Goal: Task Accomplishment & Management: Manage account settings

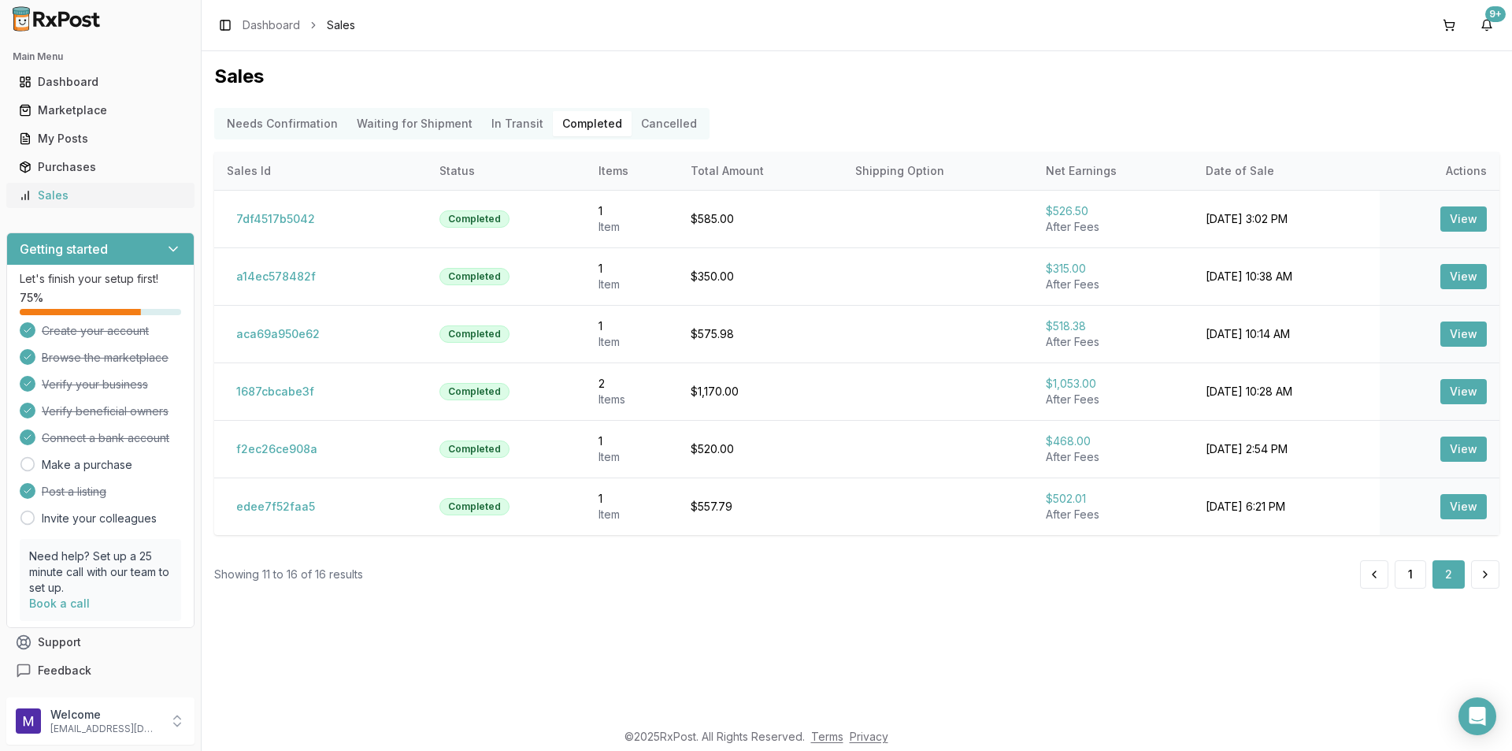
click at [47, 195] on div "Sales" at bounding box center [100, 195] width 163 height 16
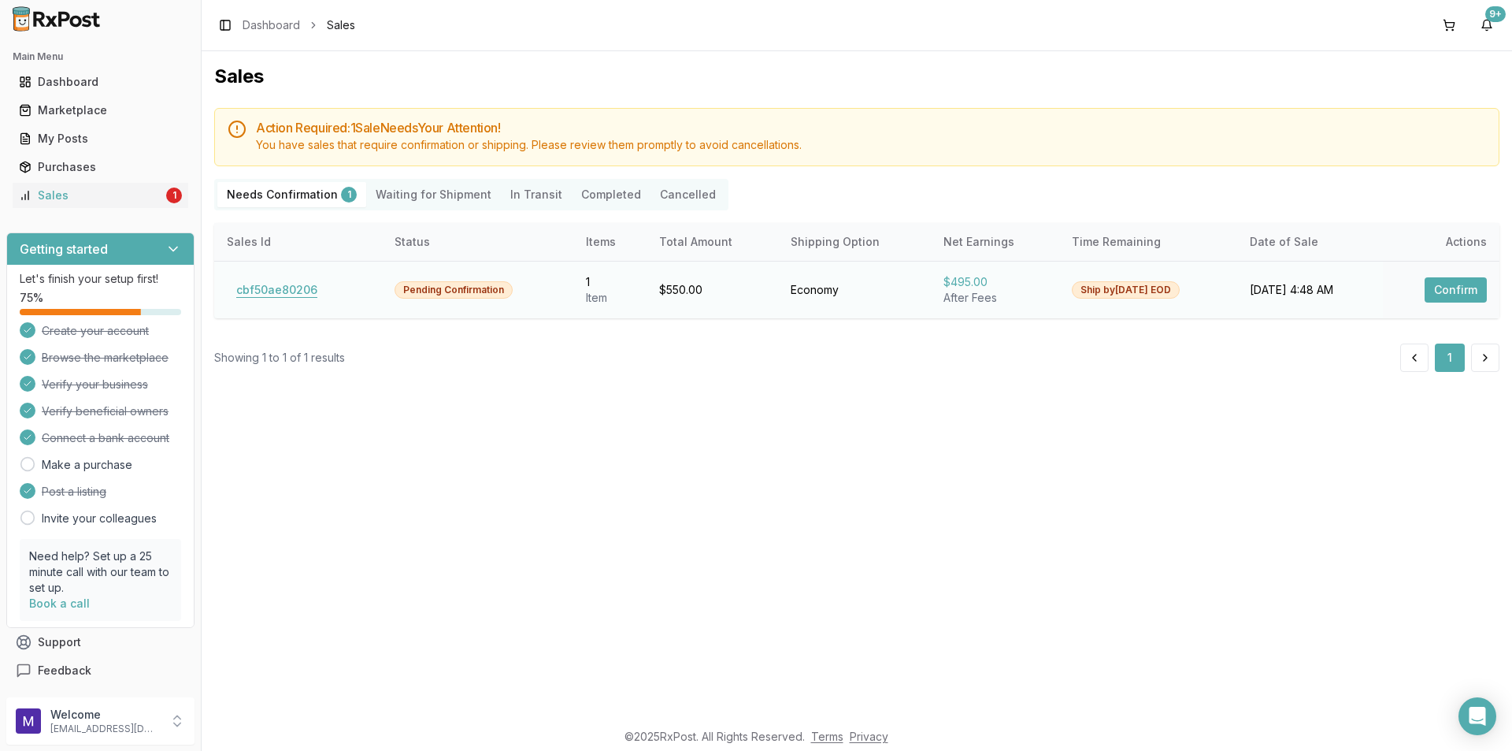
click at [268, 295] on button "cbf50ae80206" at bounding box center [277, 289] width 100 height 25
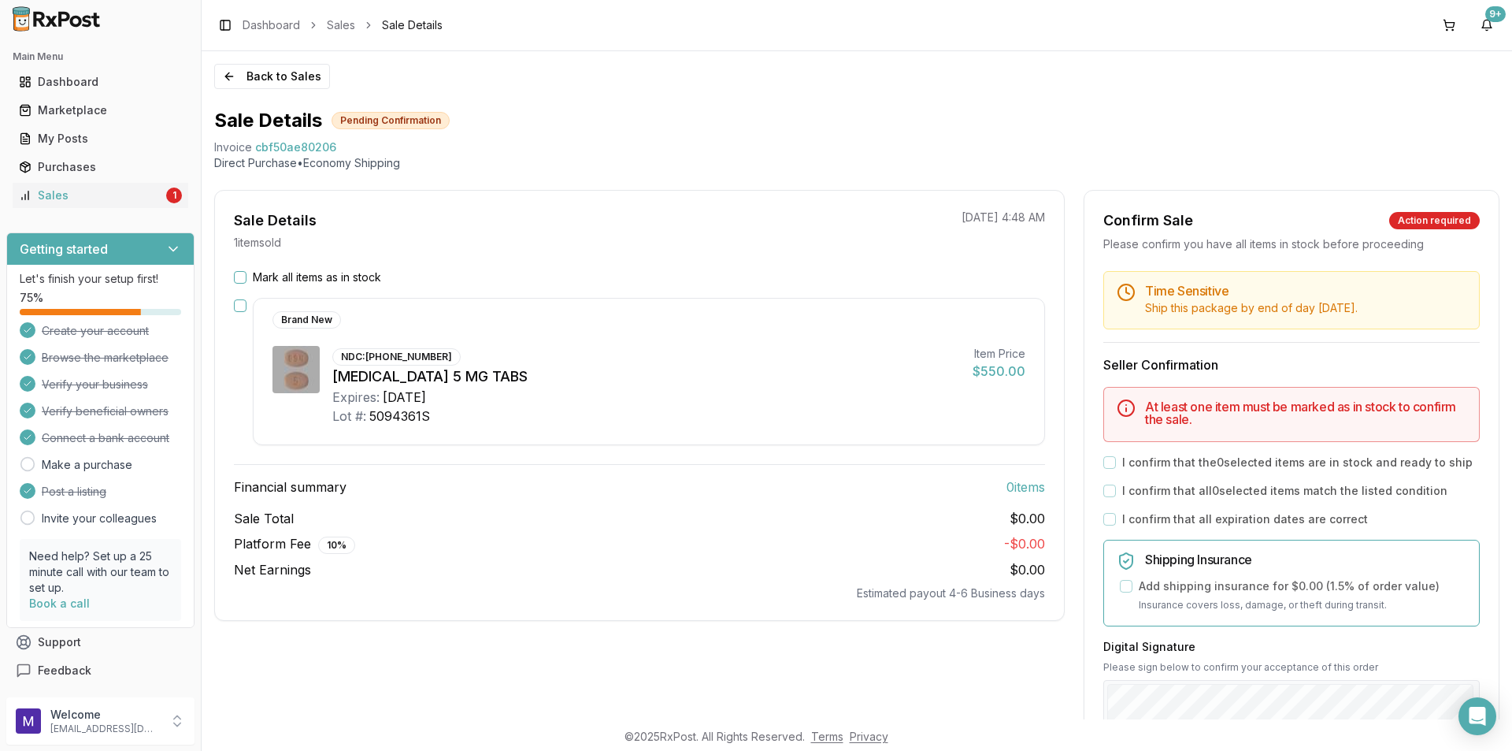
click at [239, 307] on button "button" at bounding box center [240, 305] width 13 height 13
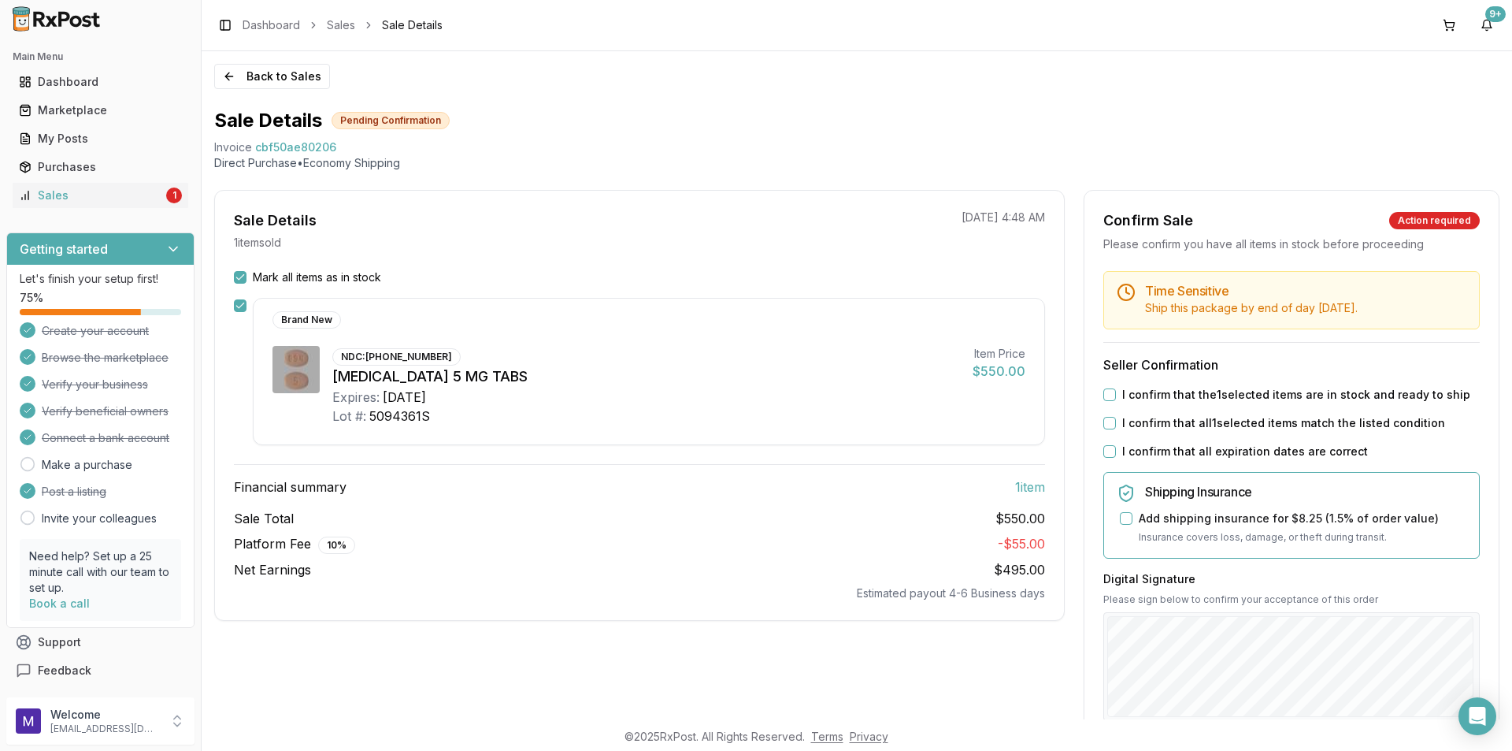
click at [1104, 398] on button "I confirm that the 1 selected items are in stock and ready to ship" at bounding box center [1110, 394] width 13 height 13
click at [1095, 424] on div "Time Sensitive Ship this package by end of day Thursday, September 18th . Selle…" at bounding box center [1292, 604] width 414 height 666
click at [1105, 429] on div "I confirm that all 1 selected items match the listed condition" at bounding box center [1292, 423] width 377 height 16
click at [1110, 417] on button "I confirm that all 1 selected items match the listed condition" at bounding box center [1110, 423] width 13 height 13
click at [1109, 449] on button "I confirm that all expiration dates are correct" at bounding box center [1110, 451] width 13 height 13
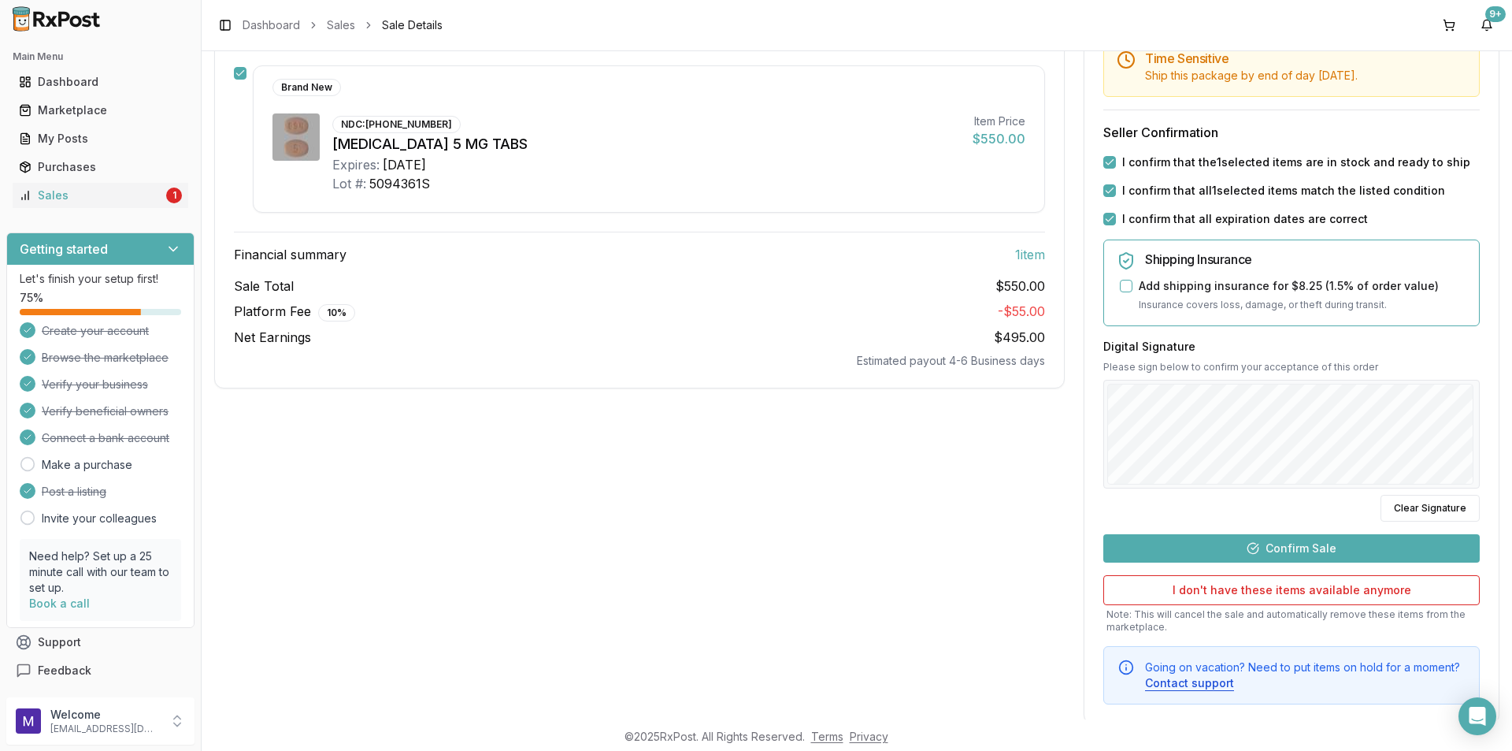
scroll to position [236, 0]
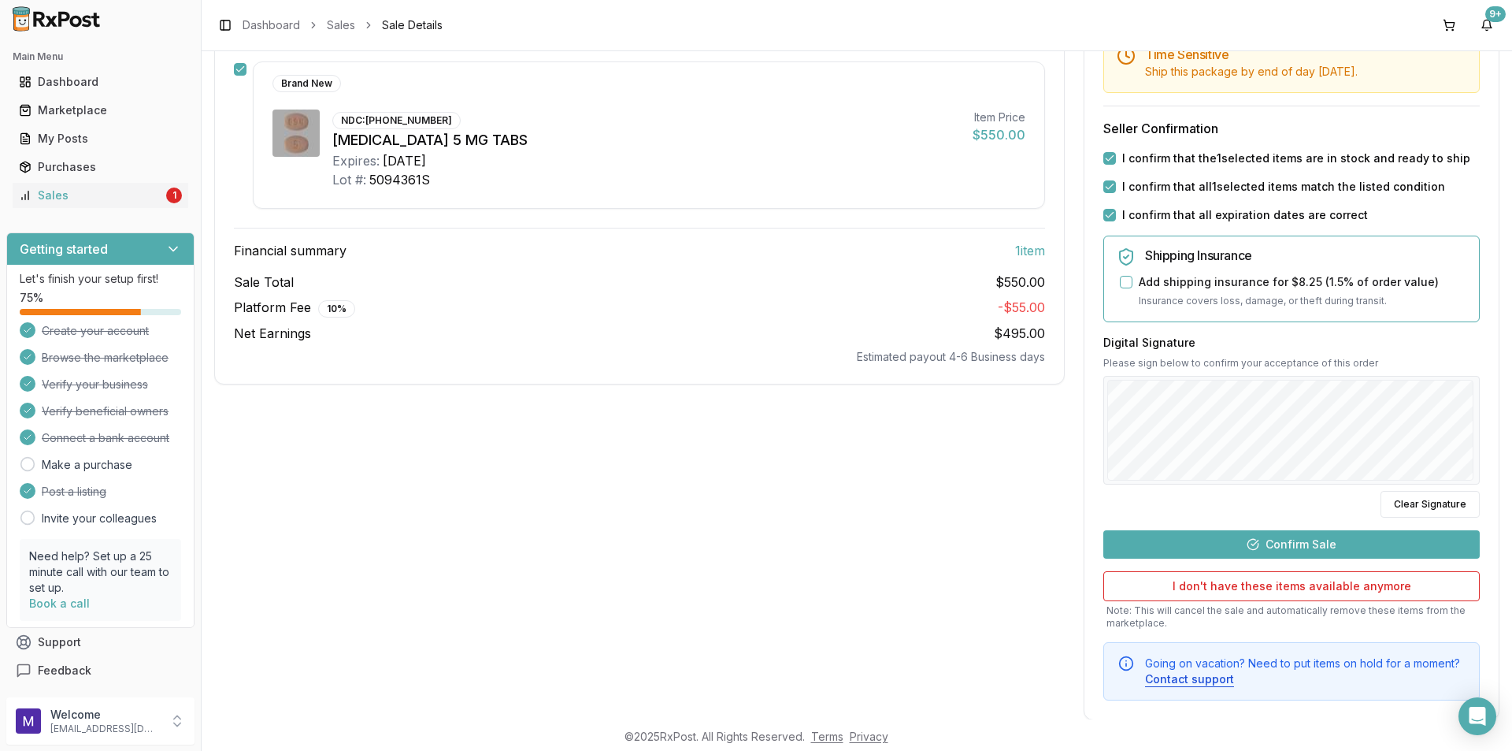
click at [1307, 543] on button "Confirm Sale" at bounding box center [1292, 544] width 377 height 28
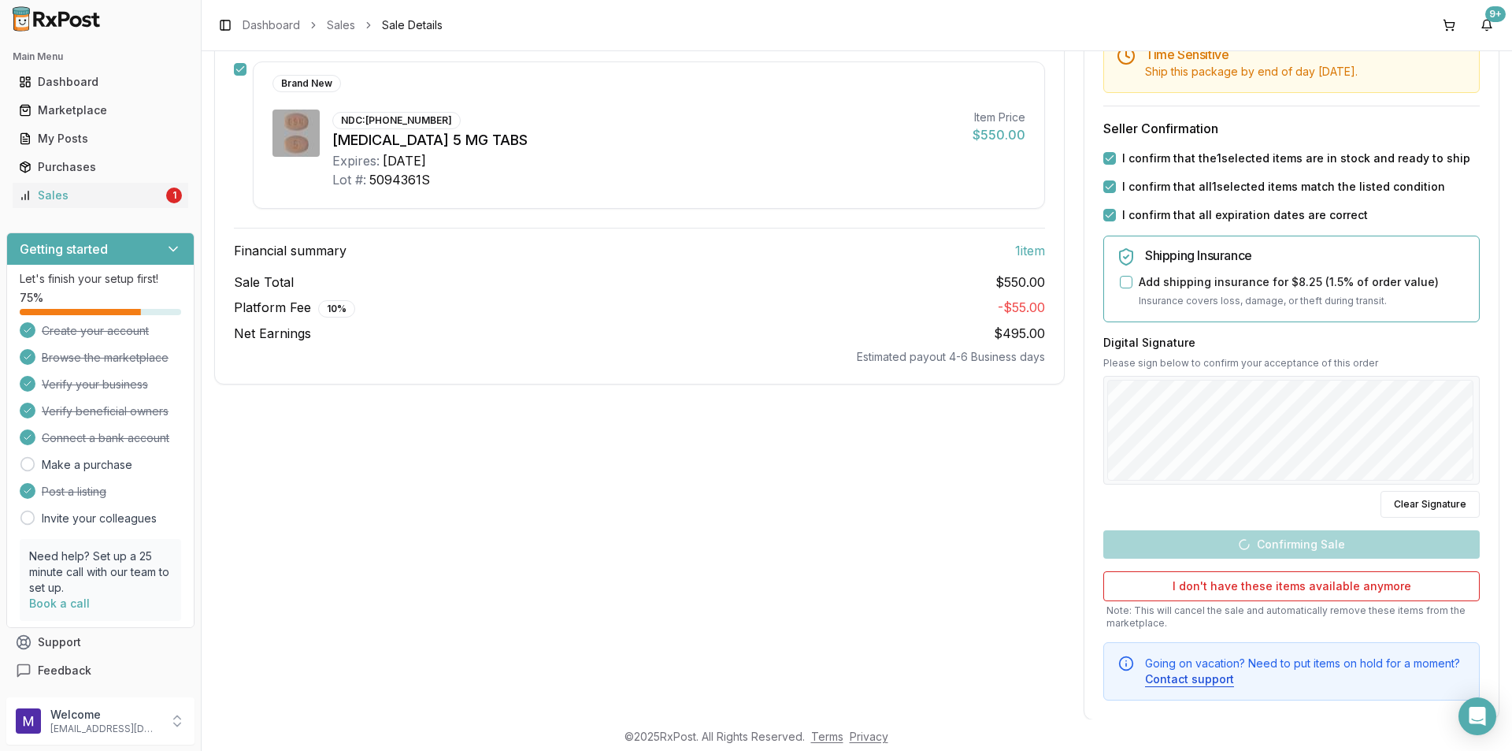
scroll to position [0, 0]
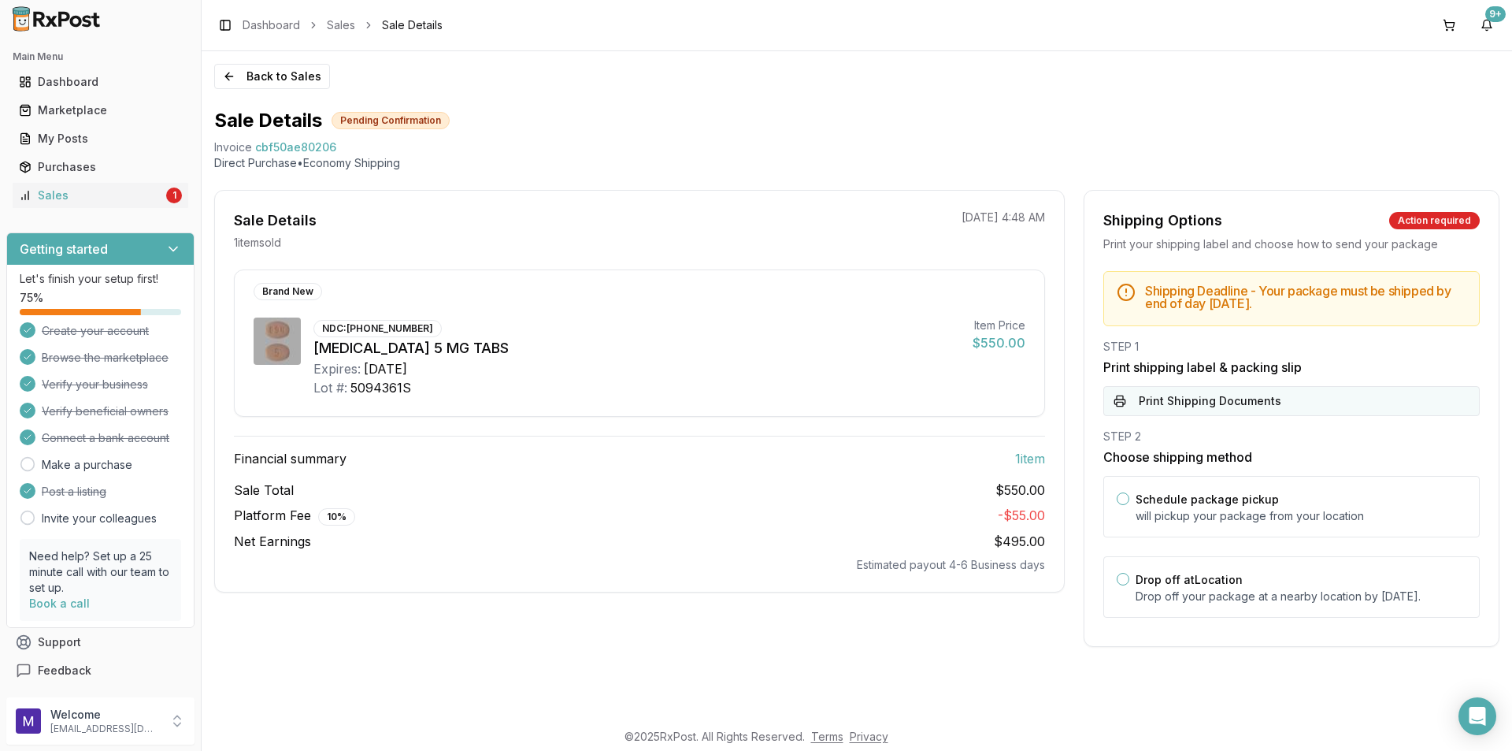
click at [1268, 395] on button "Print Shipping Documents" at bounding box center [1292, 401] width 377 height 30
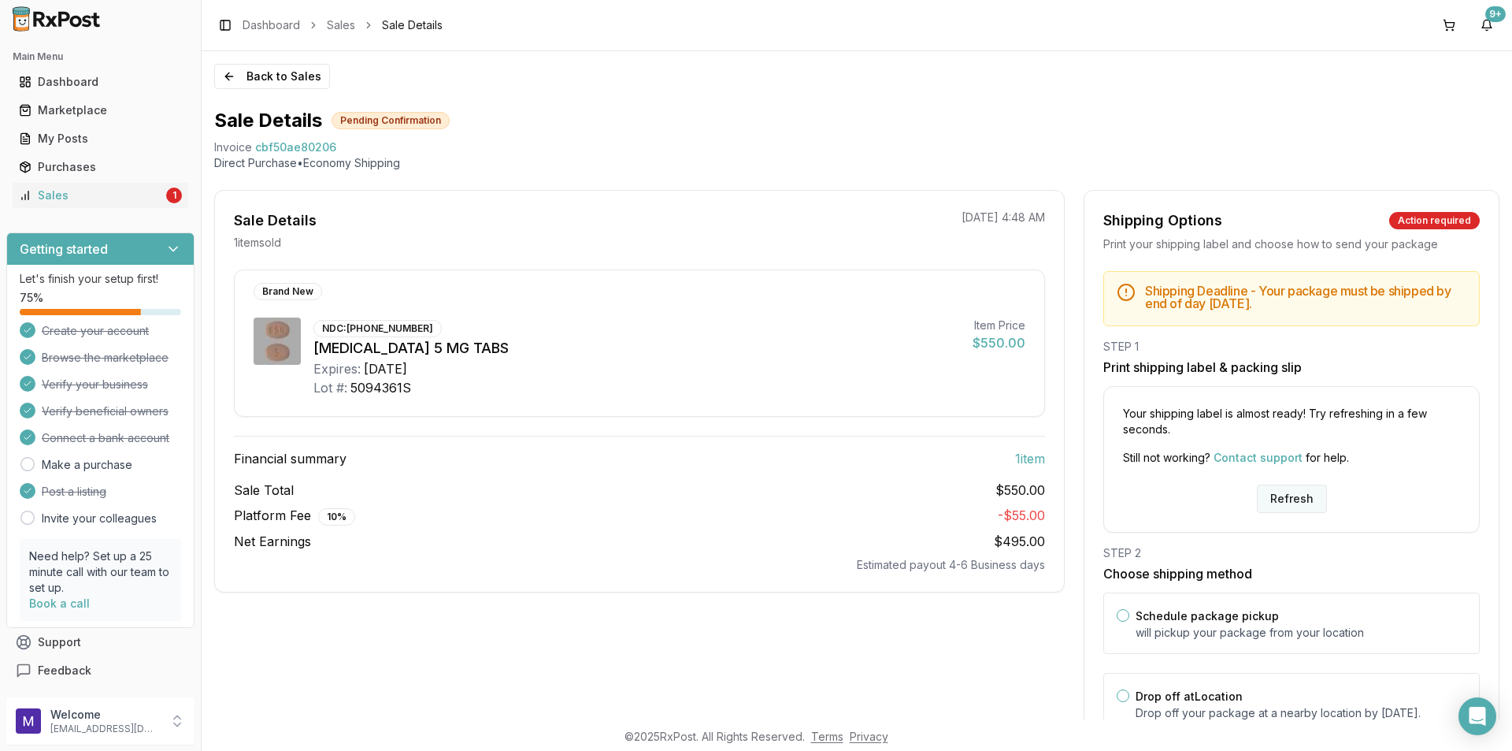
click at [1267, 484] on button "Refresh" at bounding box center [1292, 498] width 70 height 28
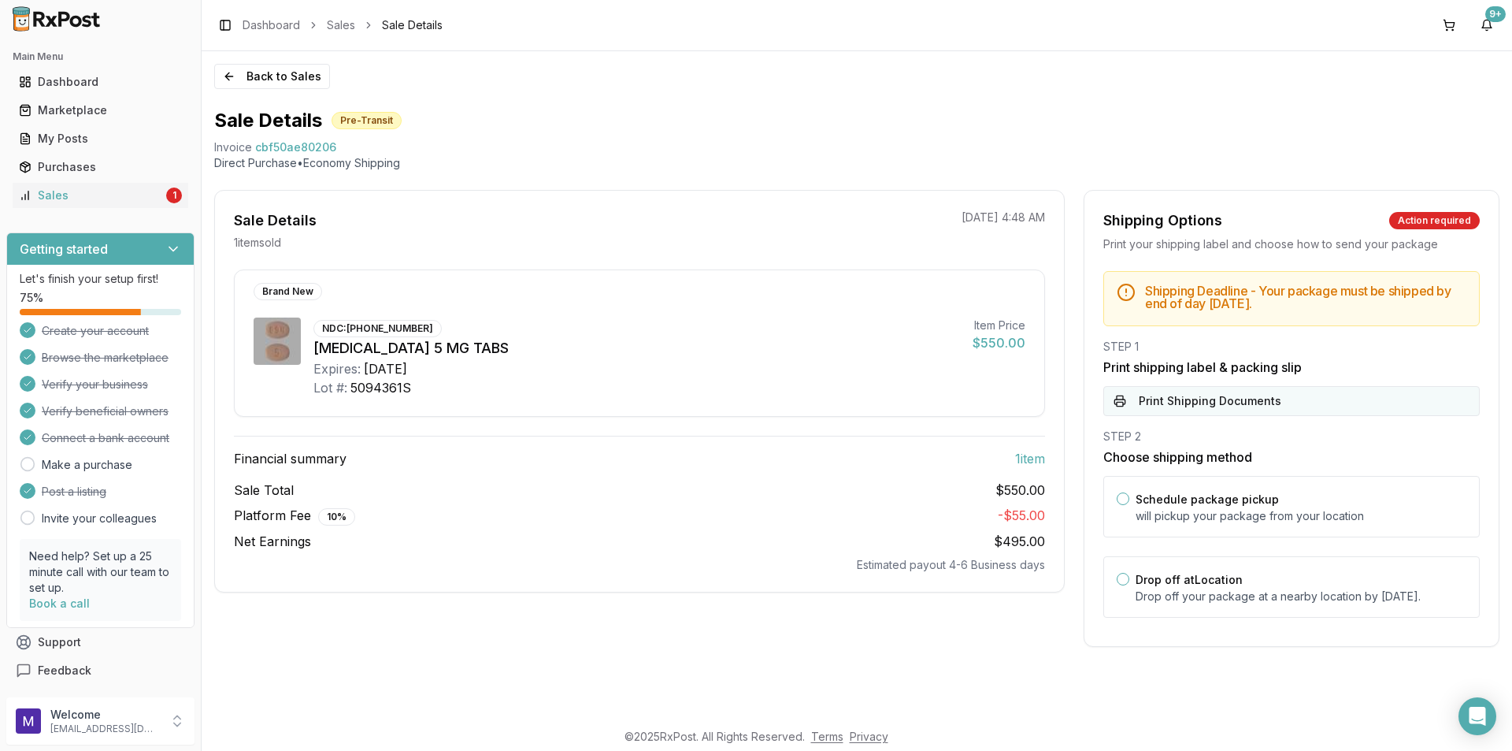
click at [1212, 388] on button "Print Shipping Documents" at bounding box center [1292, 401] width 377 height 30
click at [94, 195] on div "Sales" at bounding box center [91, 195] width 144 height 16
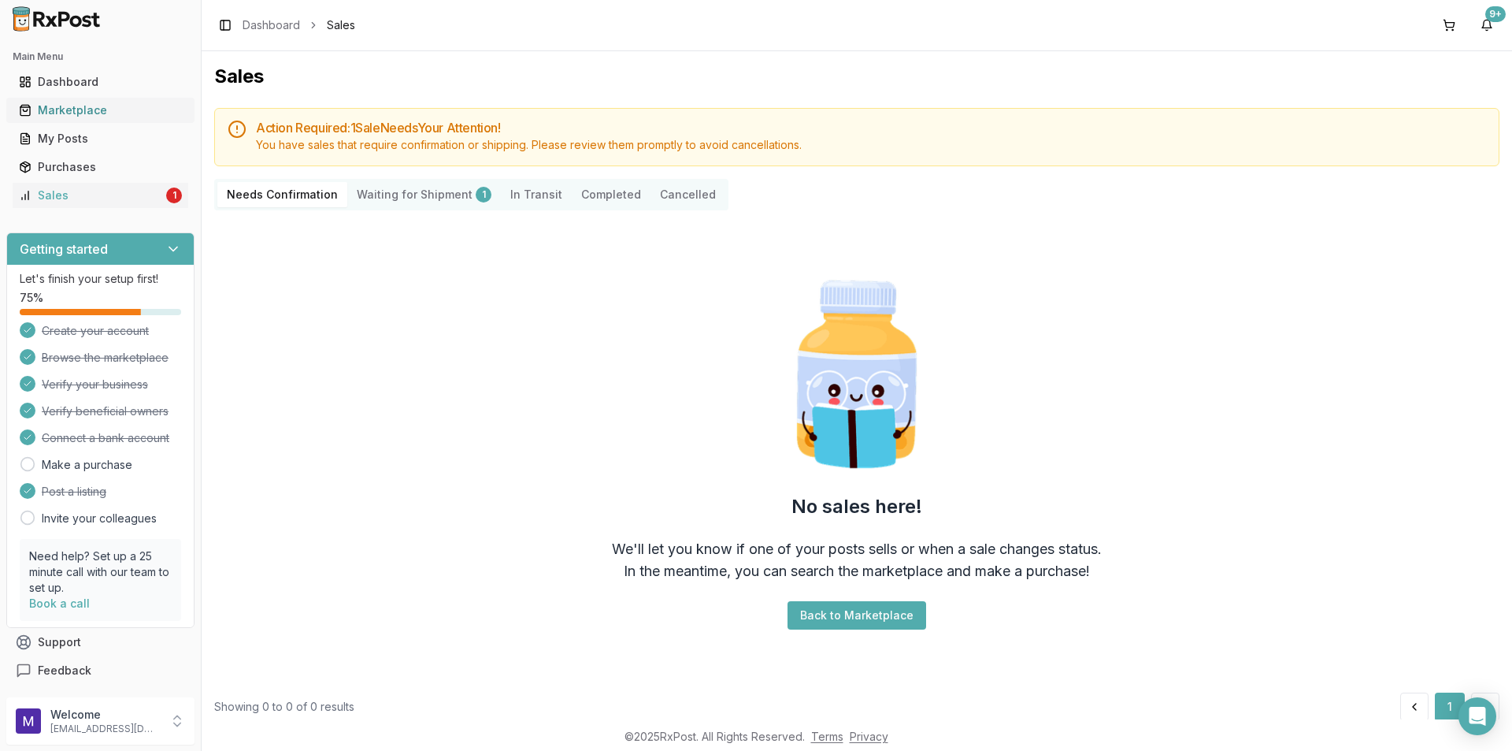
click at [74, 104] on div "Marketplace" at bounding box center [100, 110] width 163 height 16
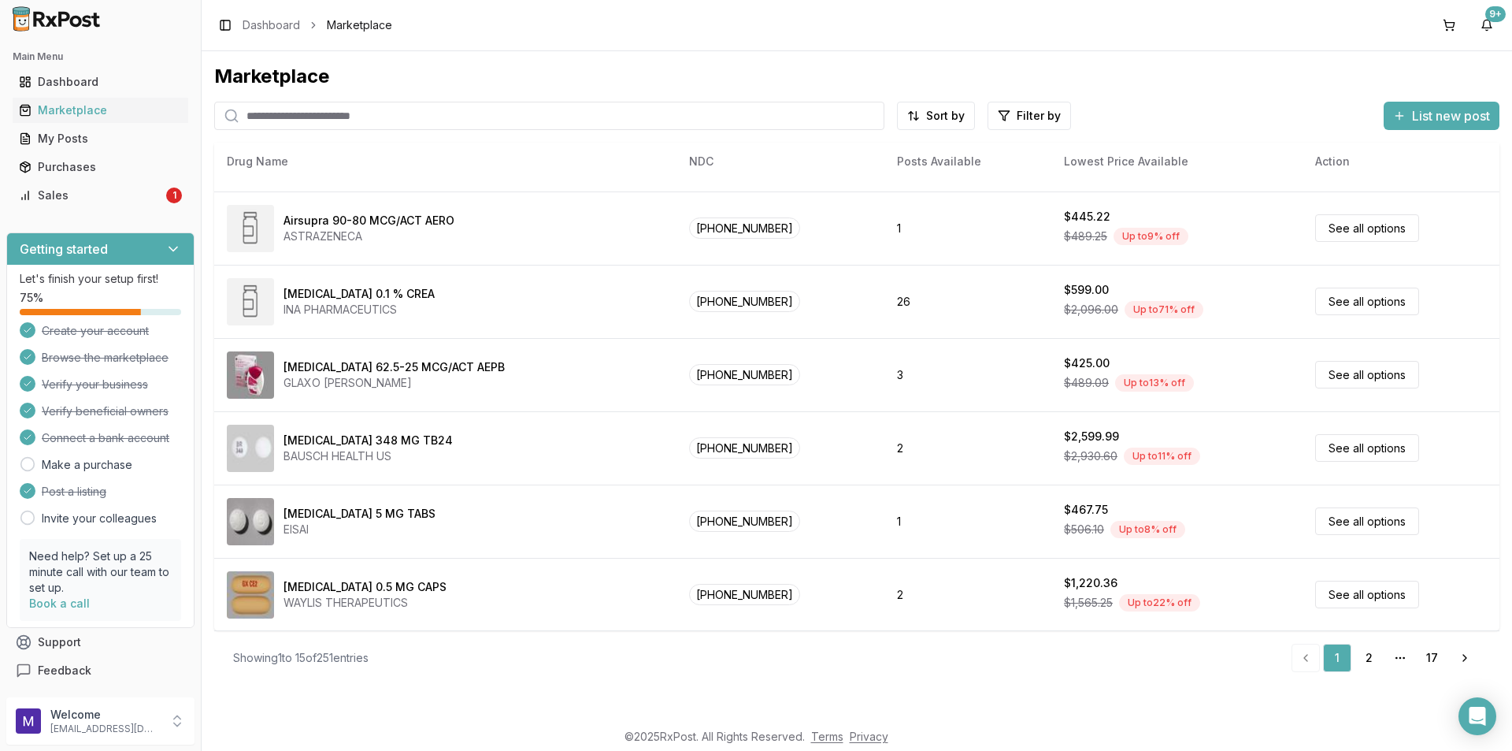
scroll to position [649, 0]
click at [87, 141] on div "My Posts" at bounding box center [100, 139] width 163 height 16
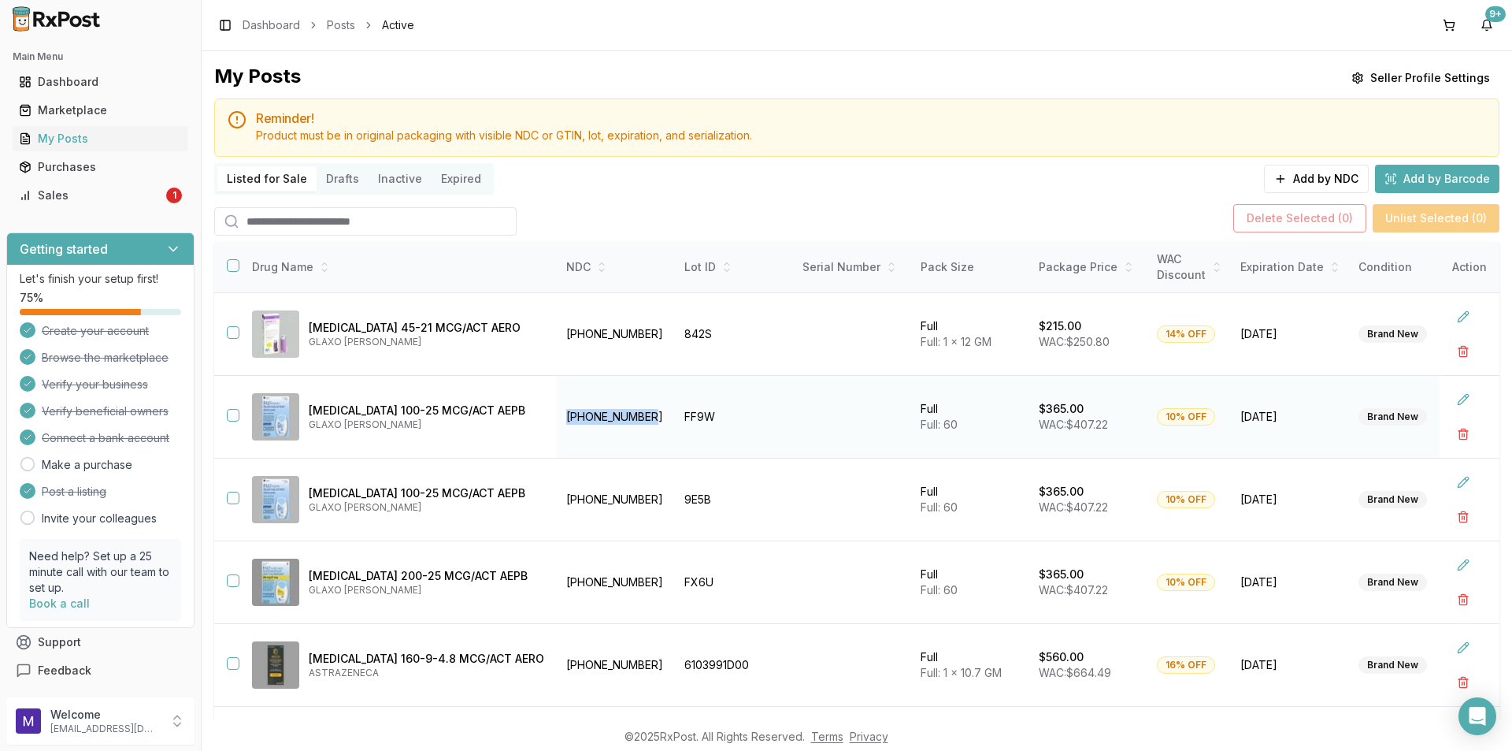
drag, startPoint x: 671, startPoint y: 414, endPoint x: 576, endPoint y: 421, distance: 95.6
click at [576, 421] on td "[PHONE_NUMBER]" at bounding box center [616, 417] width 118 height 83
copy td "[PHONE_NUMBER]"
click at [51, 99] on link "Marketplace" at bounding box center [101, 110] width 176 height 28
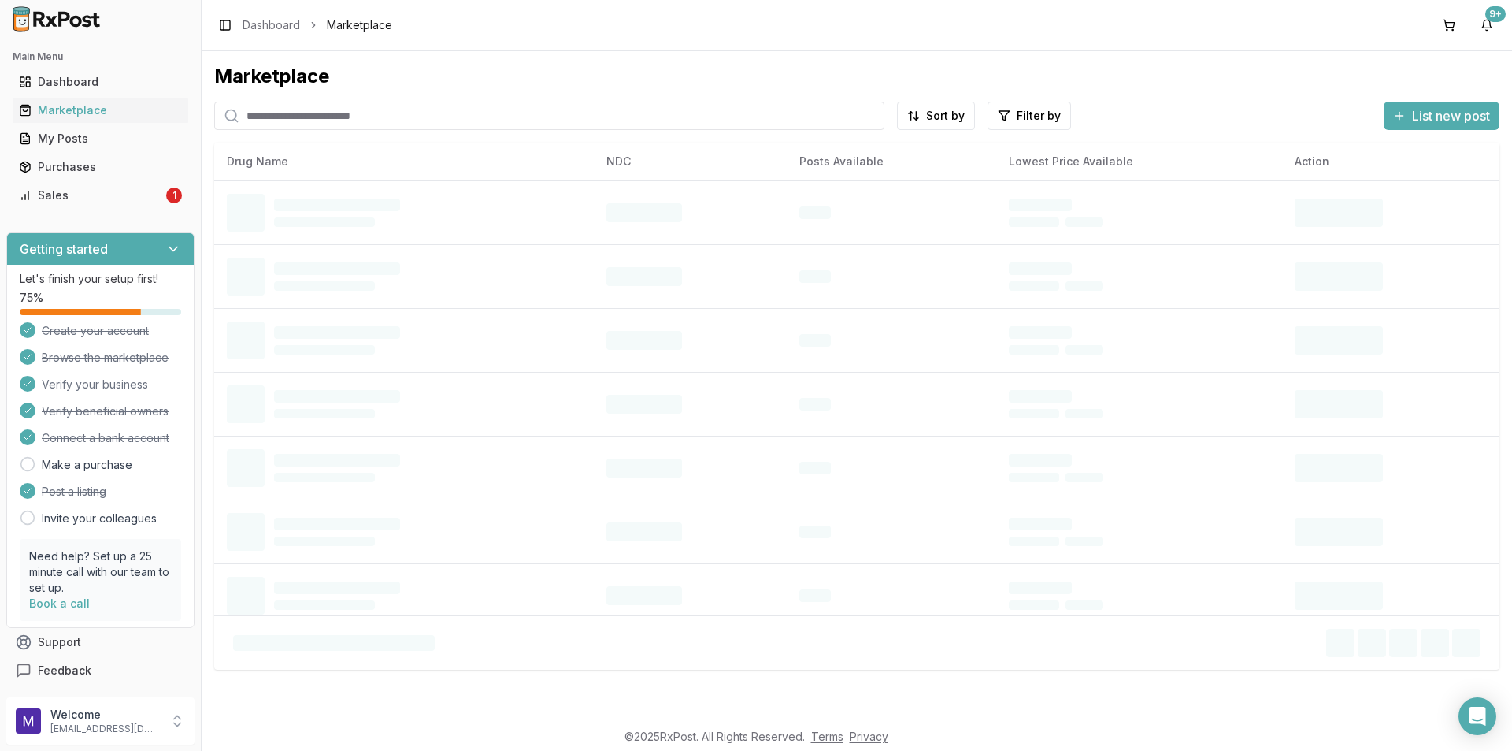
click at [334, 114] on input "search" at bounding box center [549, 116] width 670 height 28
paste input "**********"
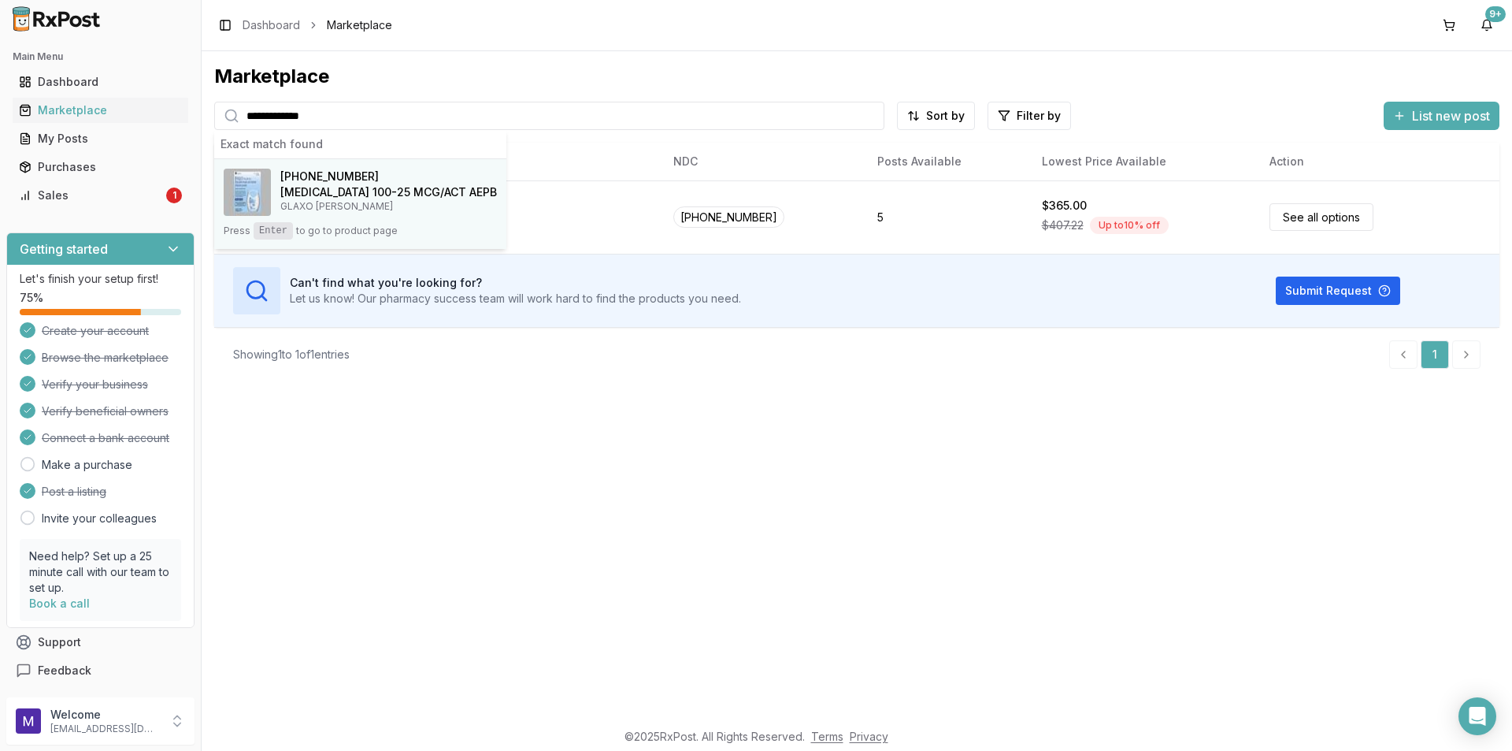
type input "**********"
click at [303, 199] on h4 "[MEDICAL_DATA] 100-25 MCG/ACT AEPB" at bounding box center [388, 192] width 217 height 16
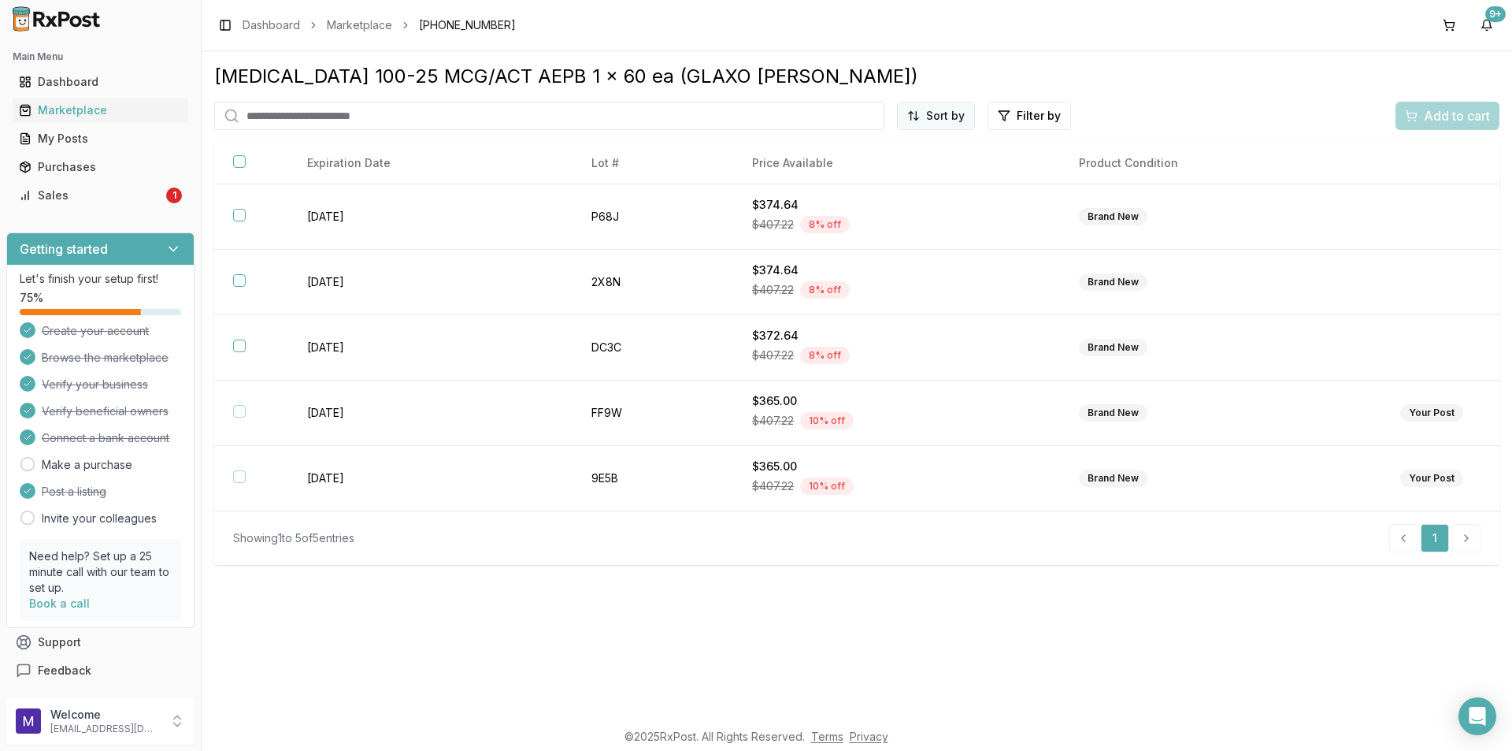
click at [937, 115] on html "Main Menu Dashboard Marketplace My Posts Purchases Sales 1 Getting started Let'…" at bounding box center [756, 375] width 1512 height 751
click at [900, 166] on div "Price (Low to High)" at bounding box center [898, 174] width 150 height 25
click at [112, 196] on div "Sales" at bounding box center [91, 195] width 144 height 16
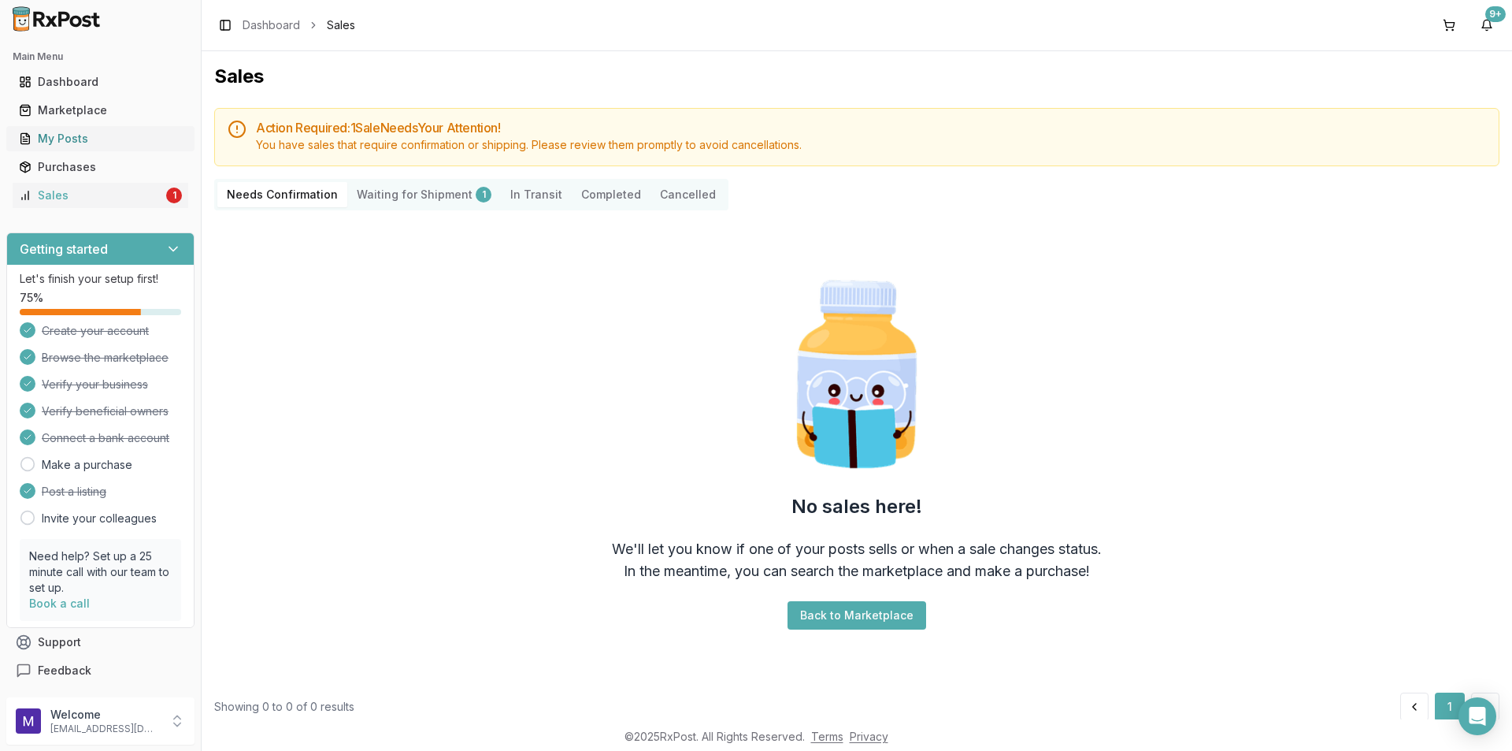
click at [105, 144] on div "My Posts" at bounding box center [100, 139] width 163 height 16
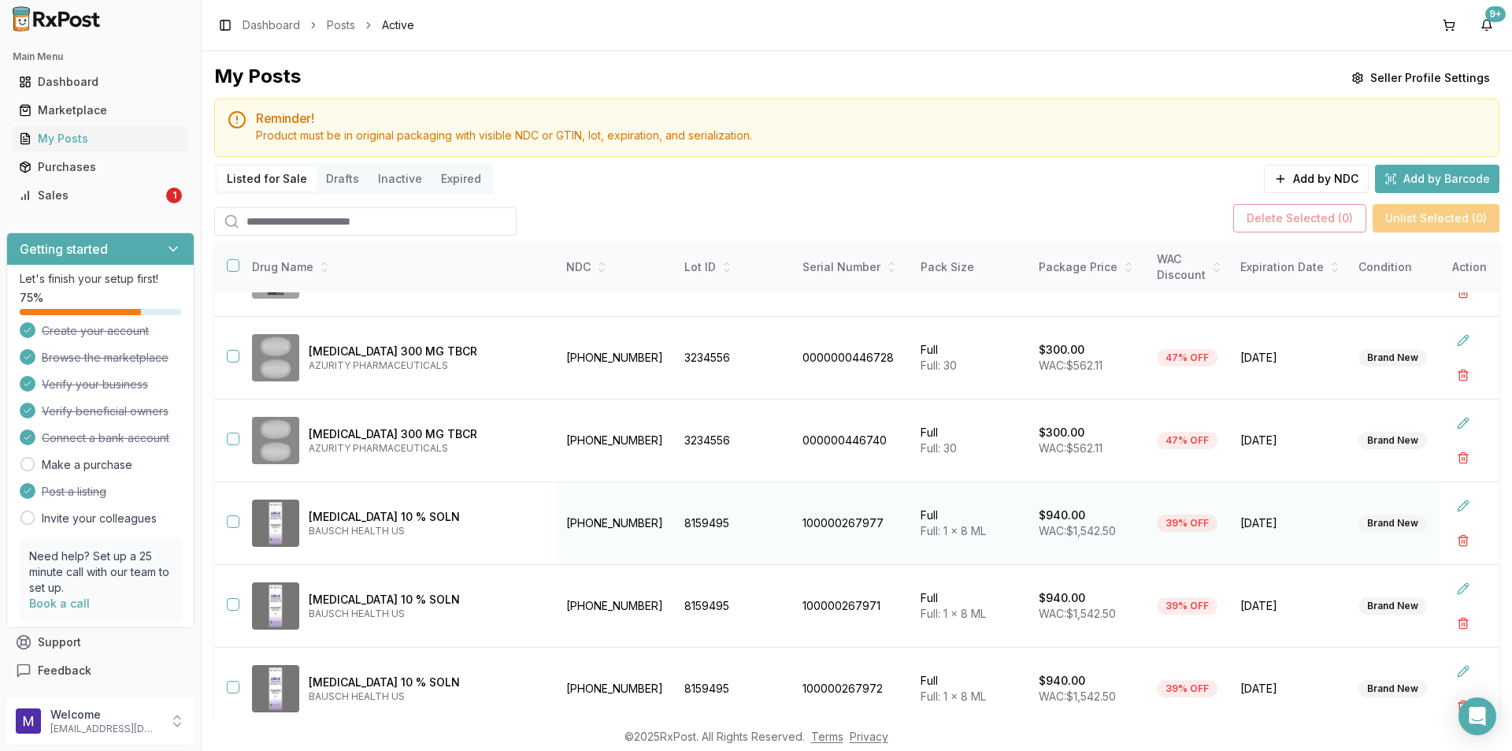
scroll to position [102, 0]
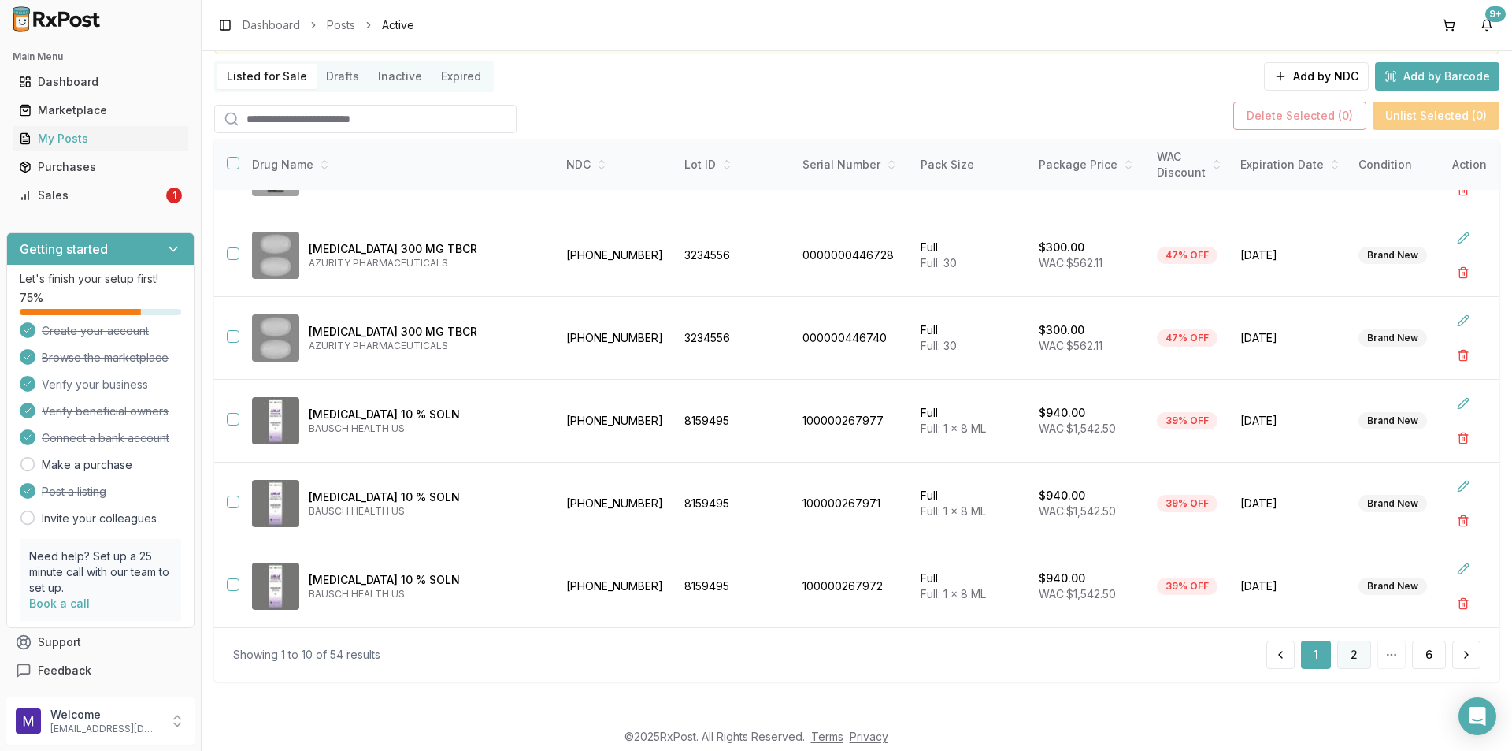
click at [1338, 653] on button "2" at bounding box center [1355, 654] width 34 height 28
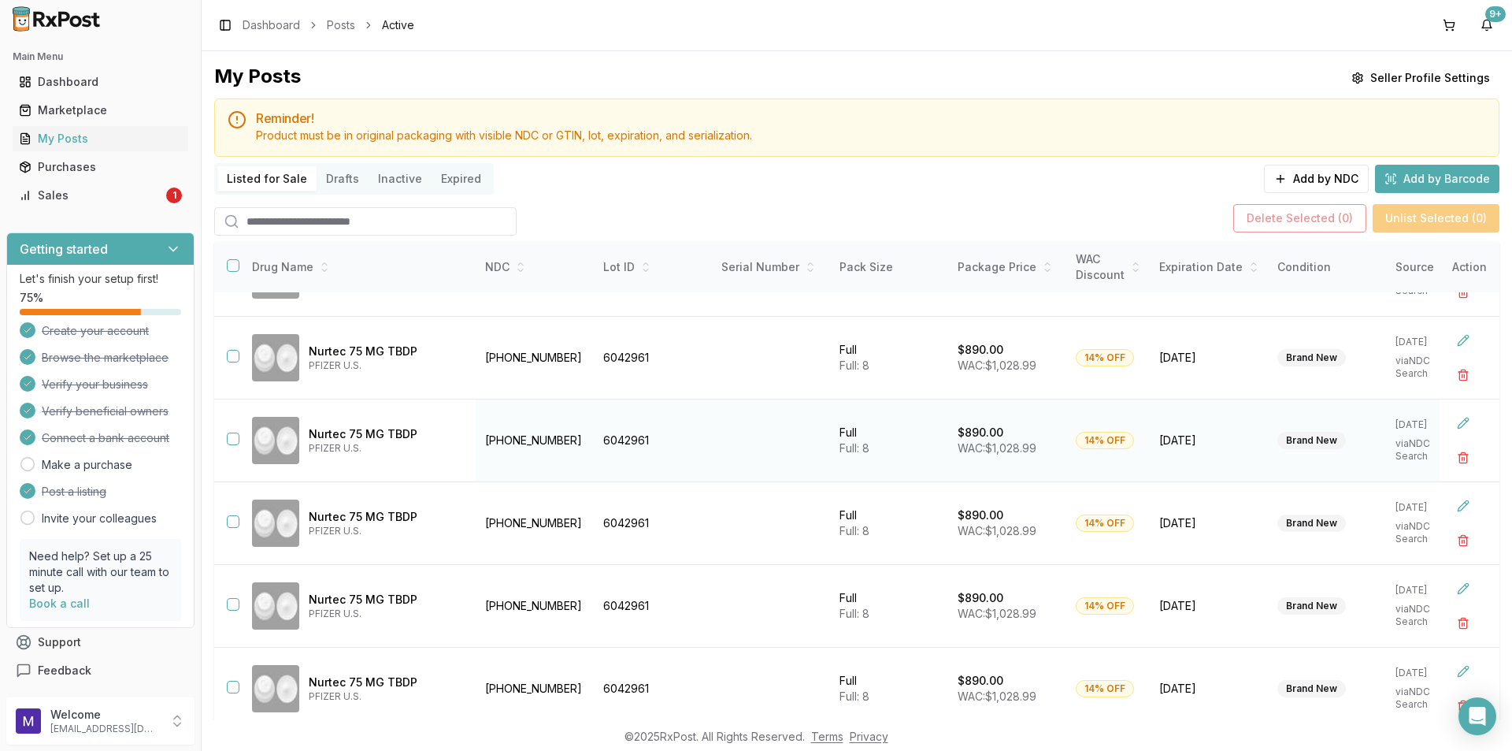
scroll to position [396, 0]
click at [43, 195] on div "Sales" at bounding box center [91, 195] width 144 height 16
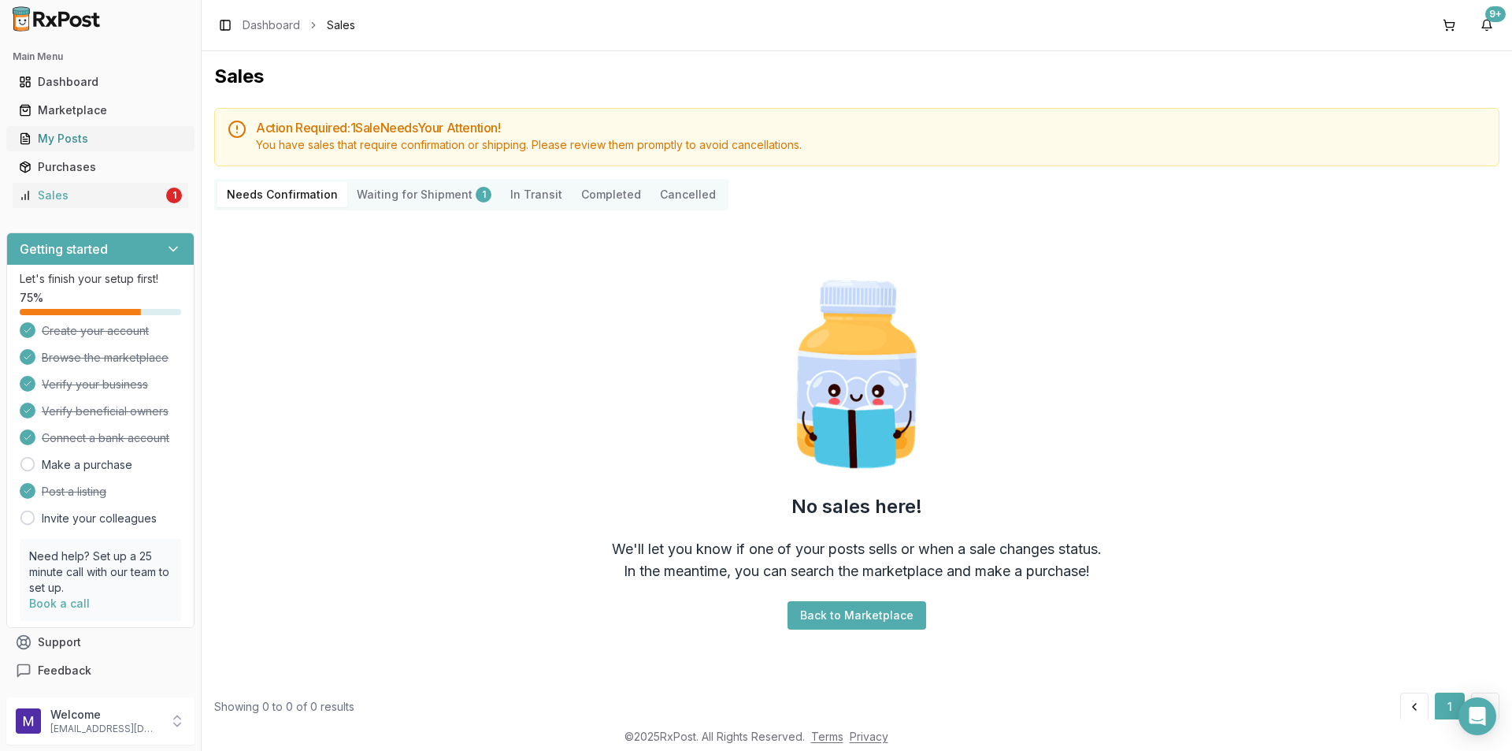
click at [91, 139] on div "My Posts" at bounding box center [100, 139] width 163 height 16
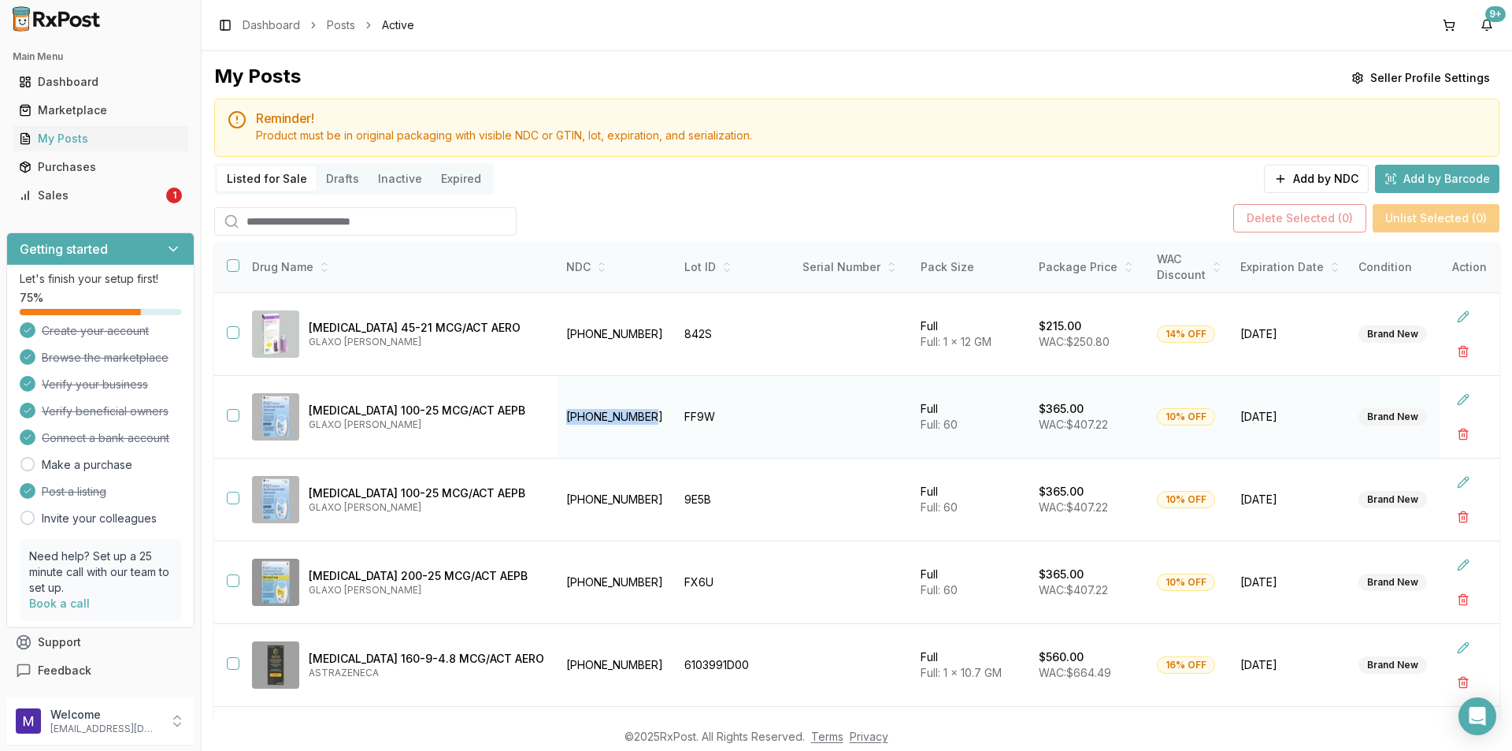
drag, startPoint x: 667, startPoint y: 412, endPoint x: 569, endPoint y: 414, distance: 98.5
click at [567, 414] on td "[PHONE_NUMBER]" at bounding box center [616, 417] width 118 height 83
copy td "[PHONE_NUMBER]"
click at [106, 193] on div "Sales" at bounding box center [91, 195] width 144 height 16
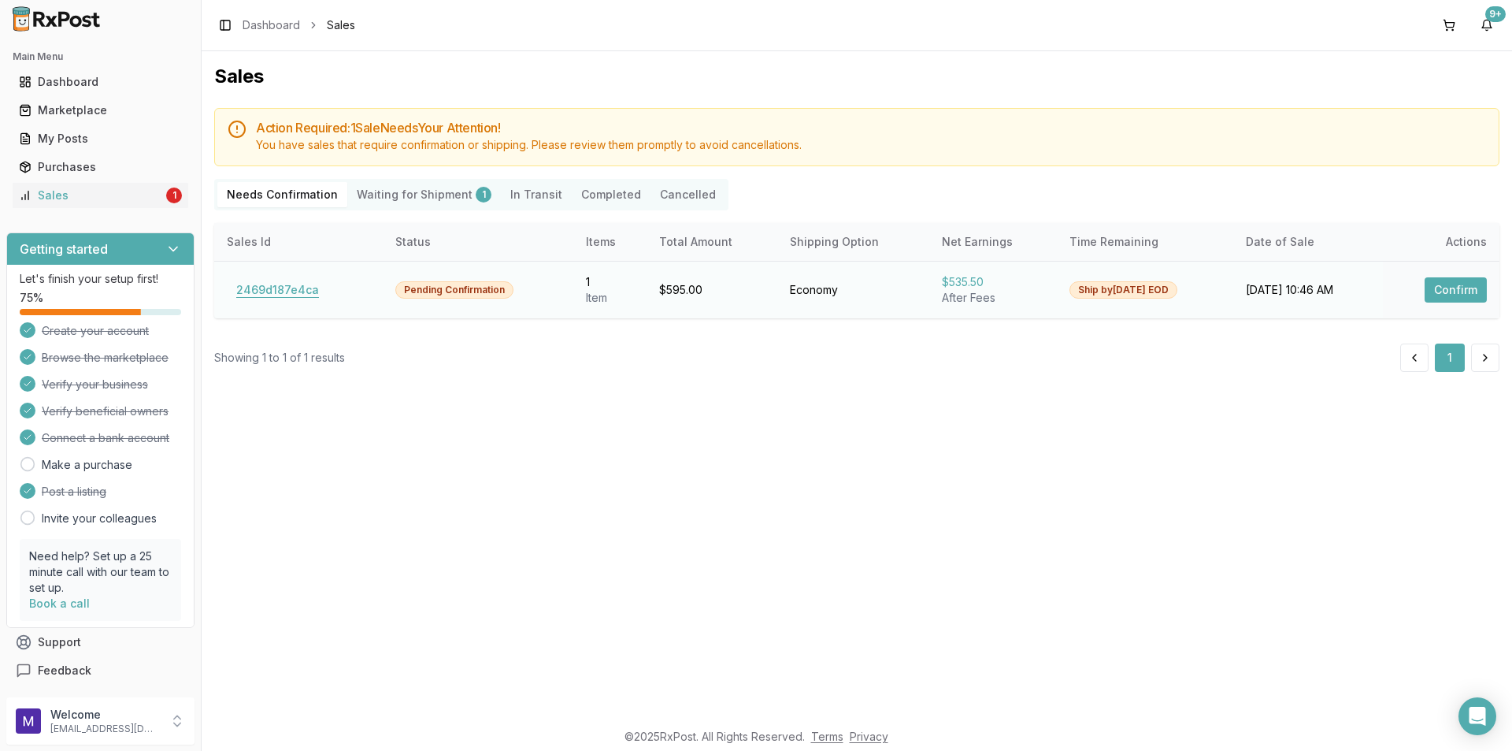
click at [272, 286] on button "2469d187e4ca" at bounding box center [278, 289] width 102 height 25
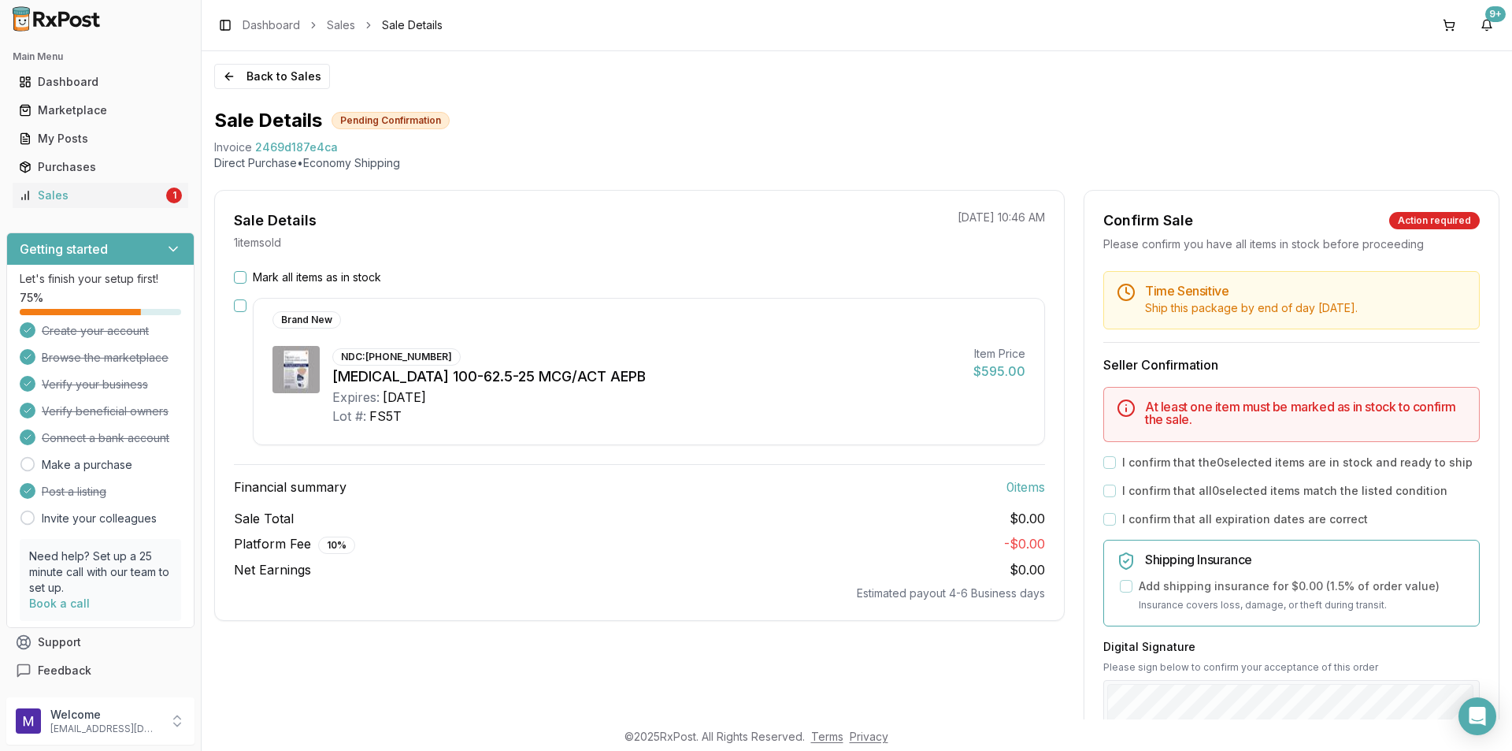
click at [242, 272] on button "Mark all items as in stock" at bounding box center [240, 277] width 13 height 13
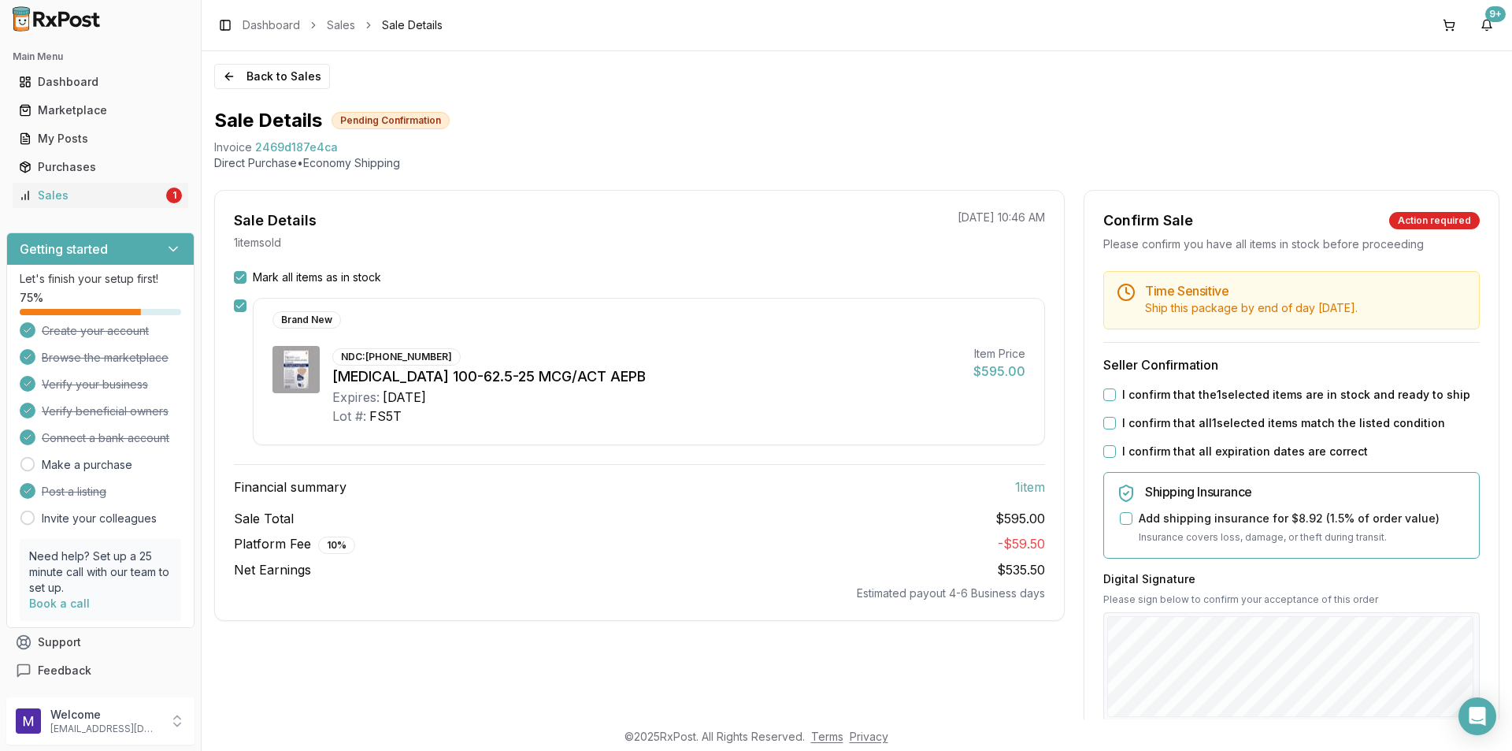
click at [1105, 449] on button "I confirm that all expiration dates are correct" at bounding box center [1110, 451] width 13 height 13
click at [1106, 419] on button "I confirm that all 1 selected items match the listed condition" at bounding box center [1110, 423] width 13 height 13
click at [1107, 390] on button "I confirm that the 1 selected items are in stock and ready to ship" at bounding box center [1110, 394] width 13 height 13
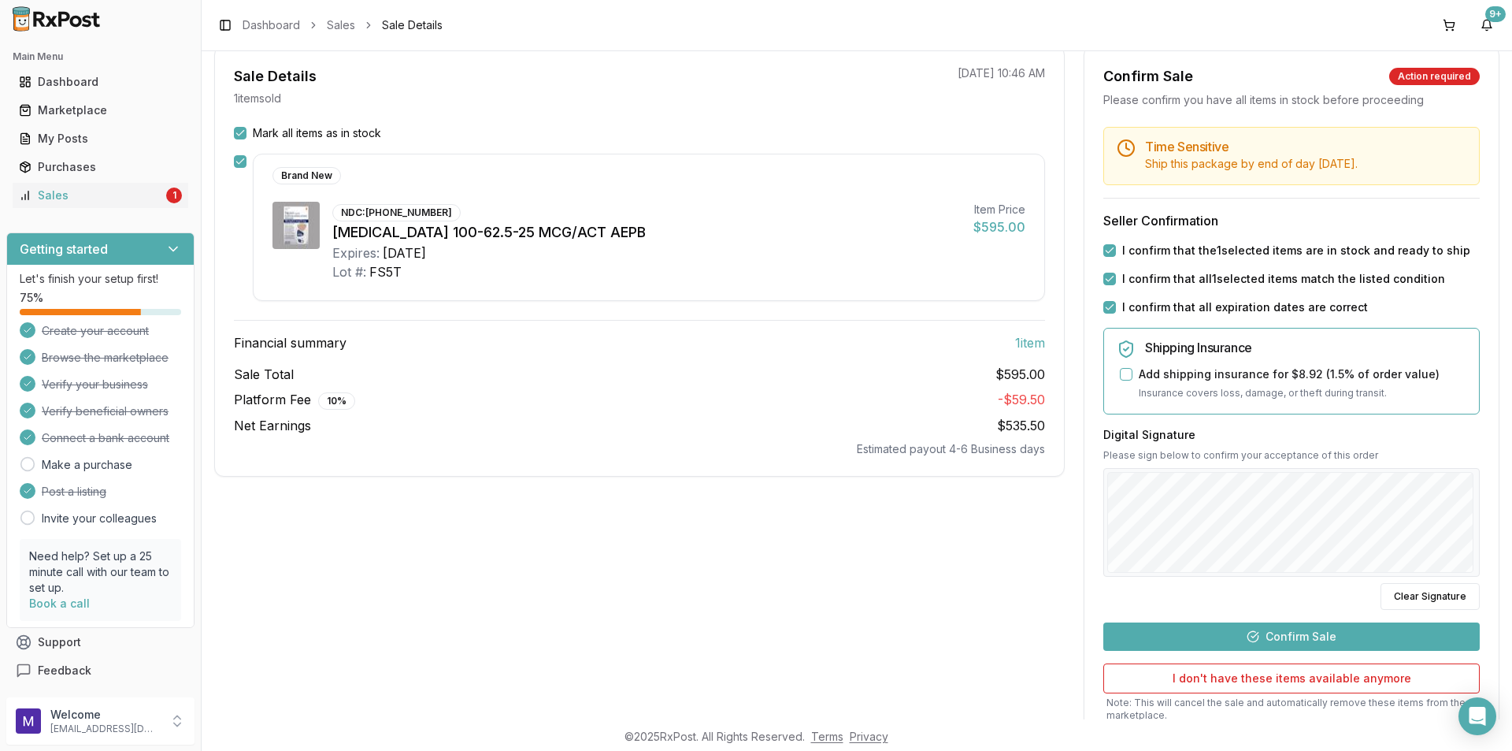
scroll to position [158, 0]
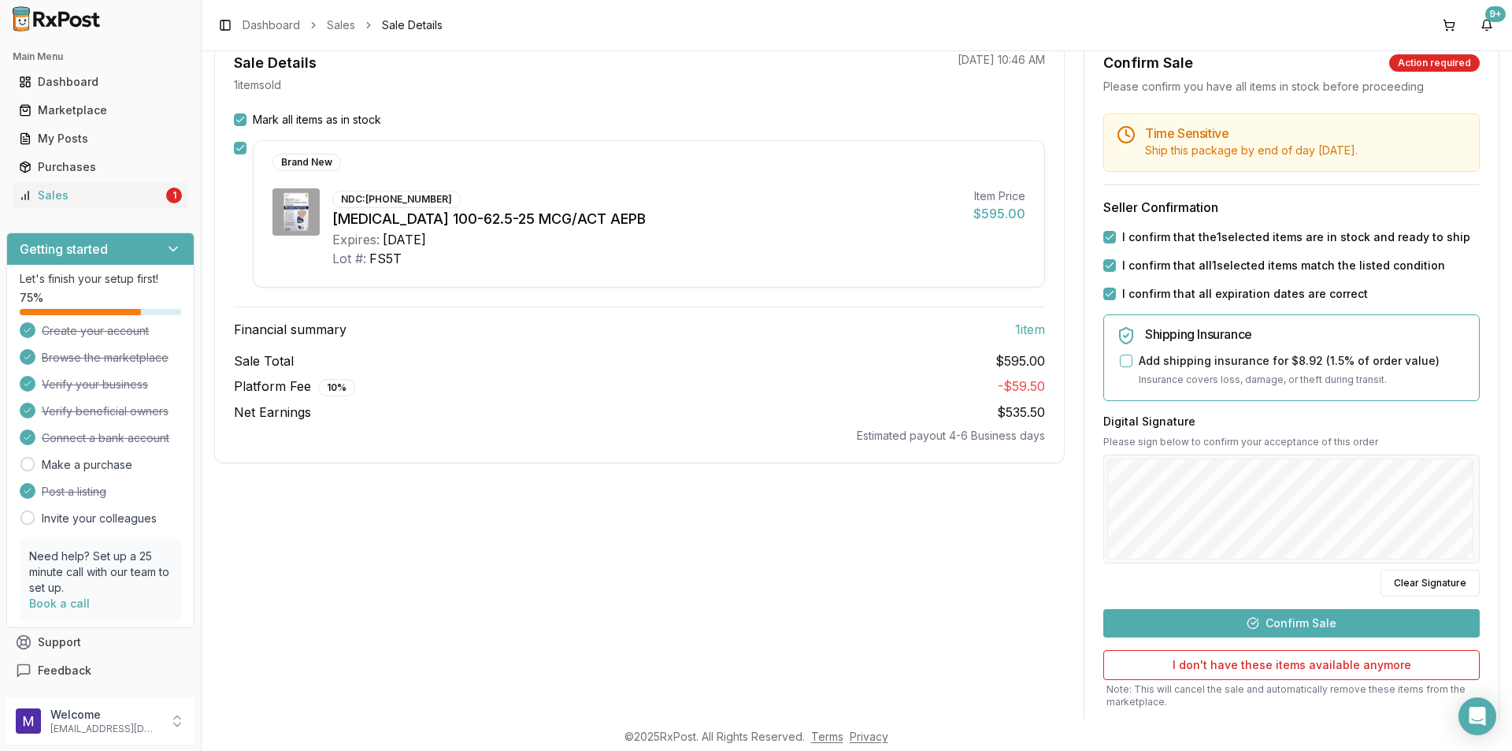
click at [1306, 622] on button "Confirm Sale" at bounding box center [1292, 623] width 377 height 28
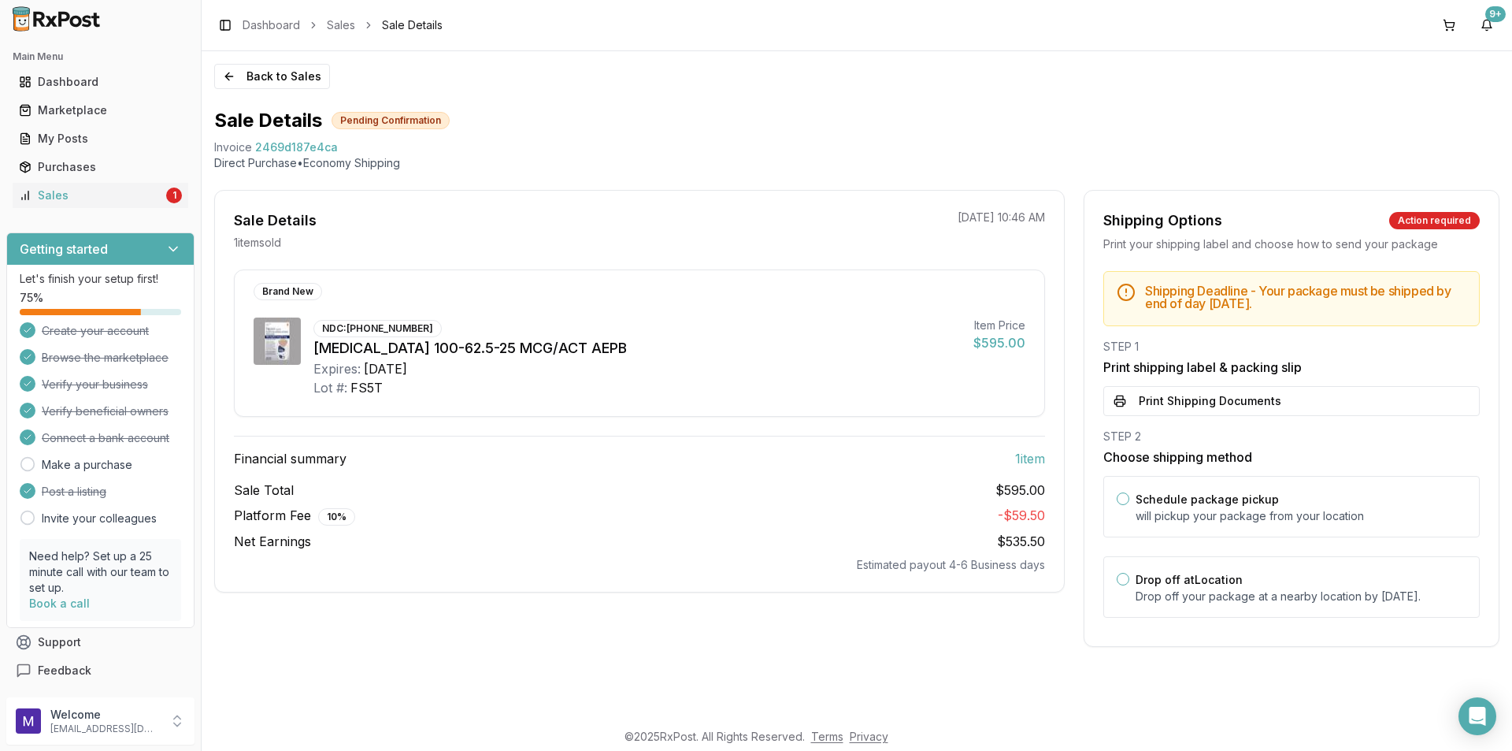
scroll to position [0, 0]
click at [1235, 514] on p "will pickup your package from your location" at bounding box center [1301, 516] width 331 height 16
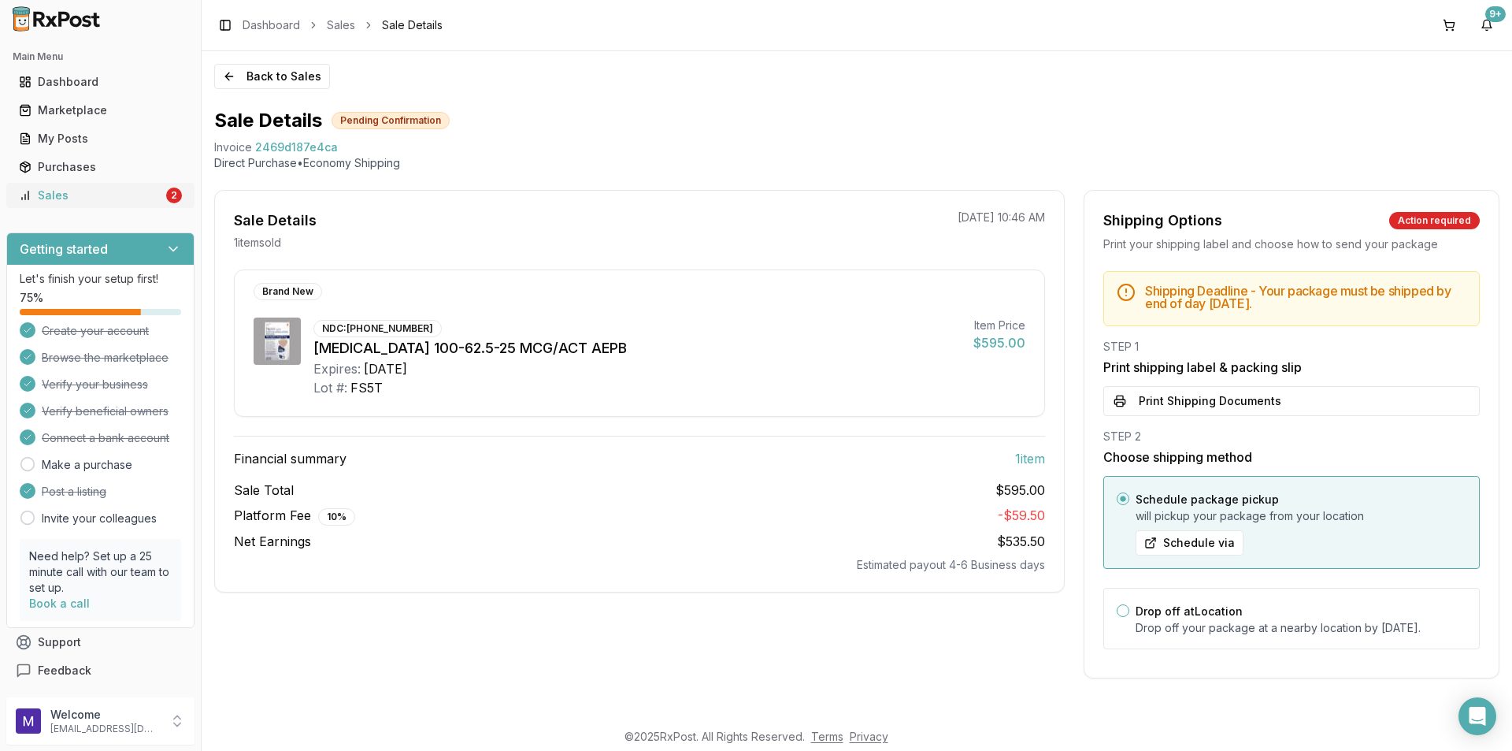
click at [95, 191] on div "Sales" at bounding box center [91, 195] width 144 height 16
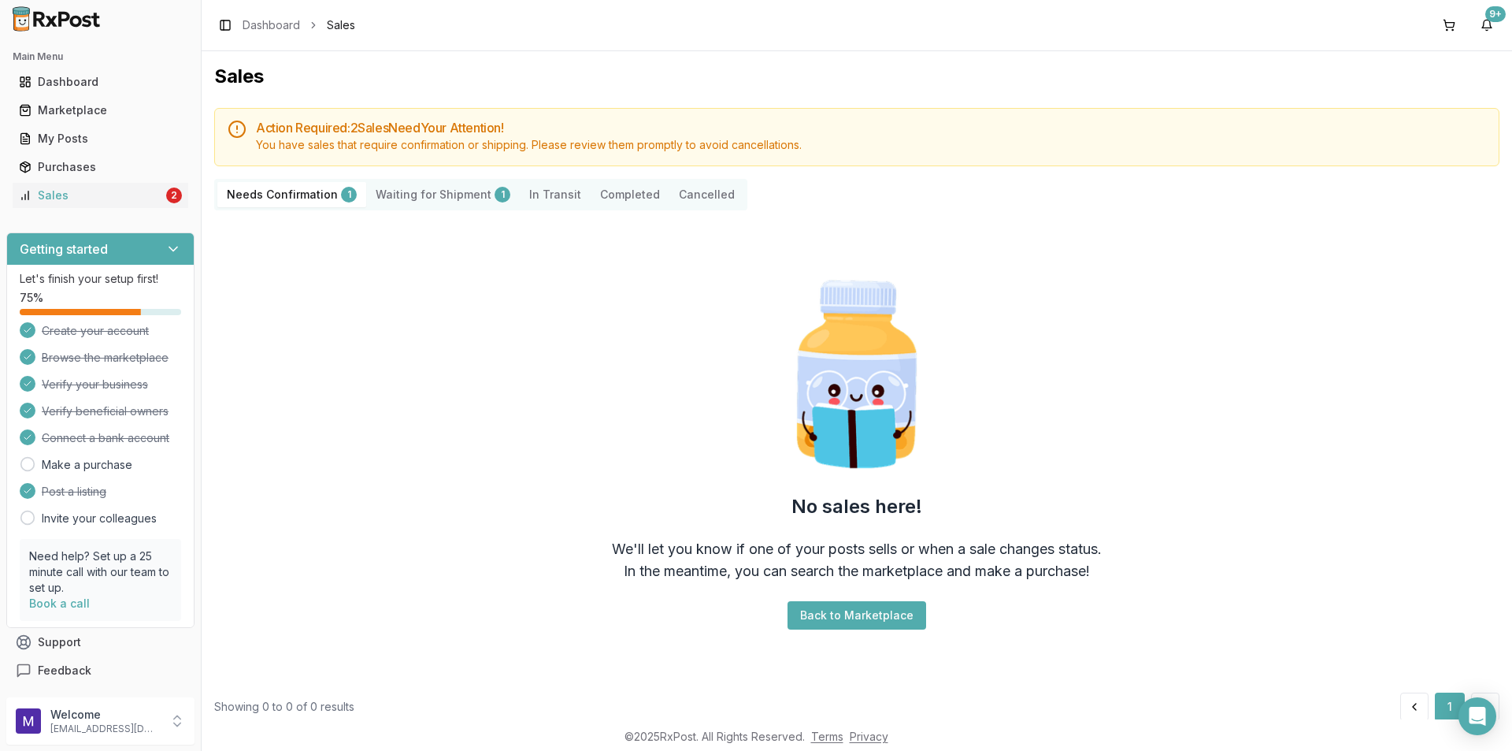
click at [462, 195] on Shipment "Waiting for Shipment 1" at bounding box center [443, 194] width 154 height 25
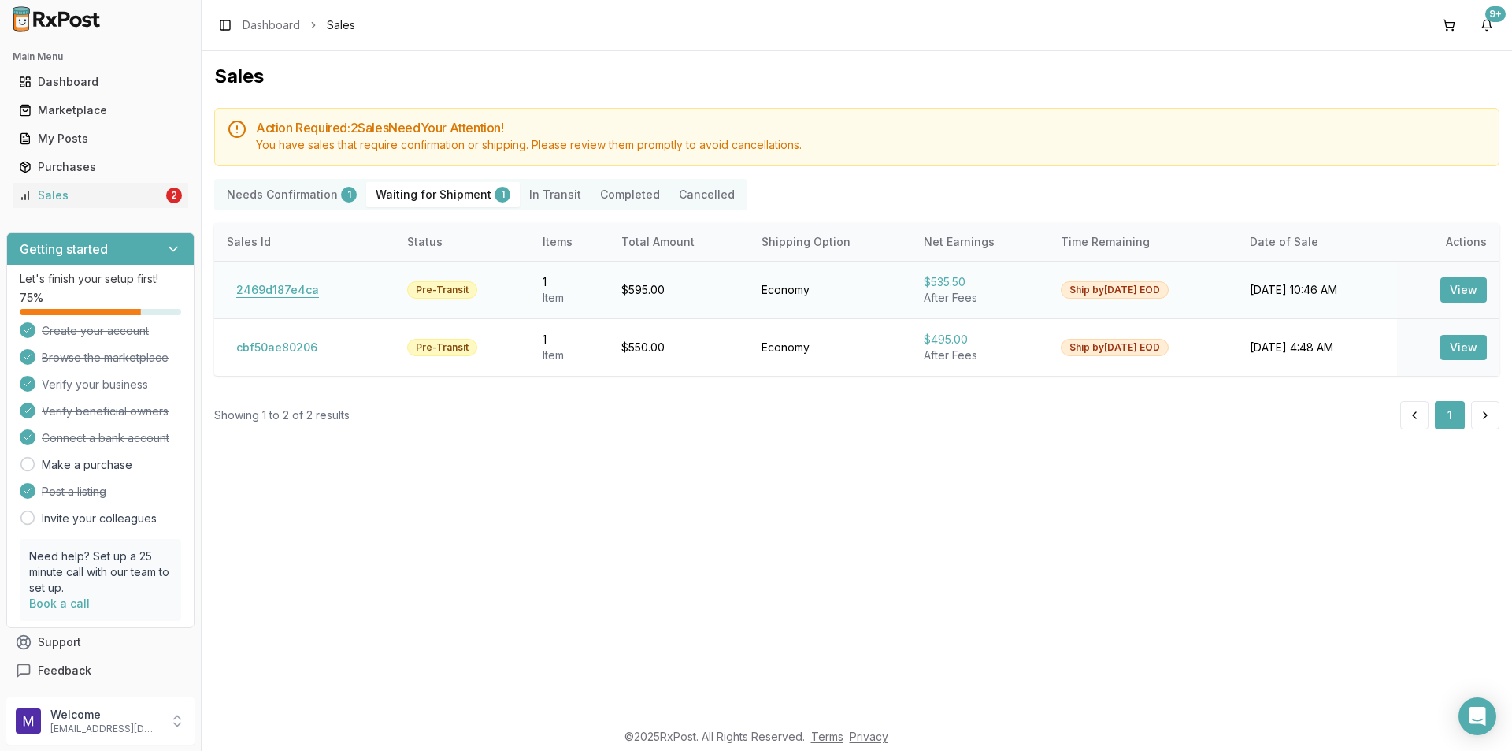
click at [275, 284] on button "2469d187e4ca" at bounding box center [278, 289] width 102 height 25
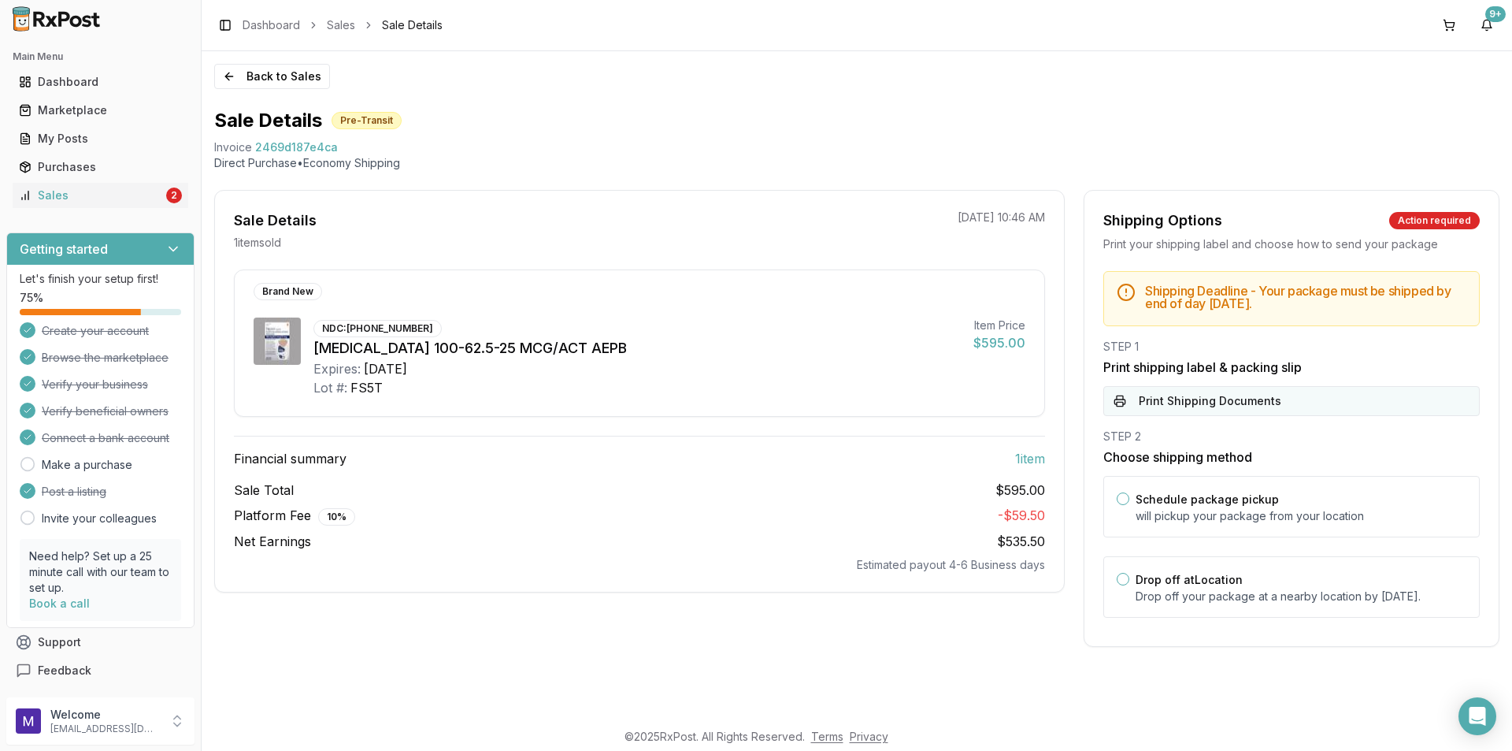
click at [1196, 397] on button "Print Shipping Documents" at bounding box center [1292, 401] width 377 height 30
click at [224, 76] on button "Back to Sales" at bounding box center [272, 76] width 116 height 25
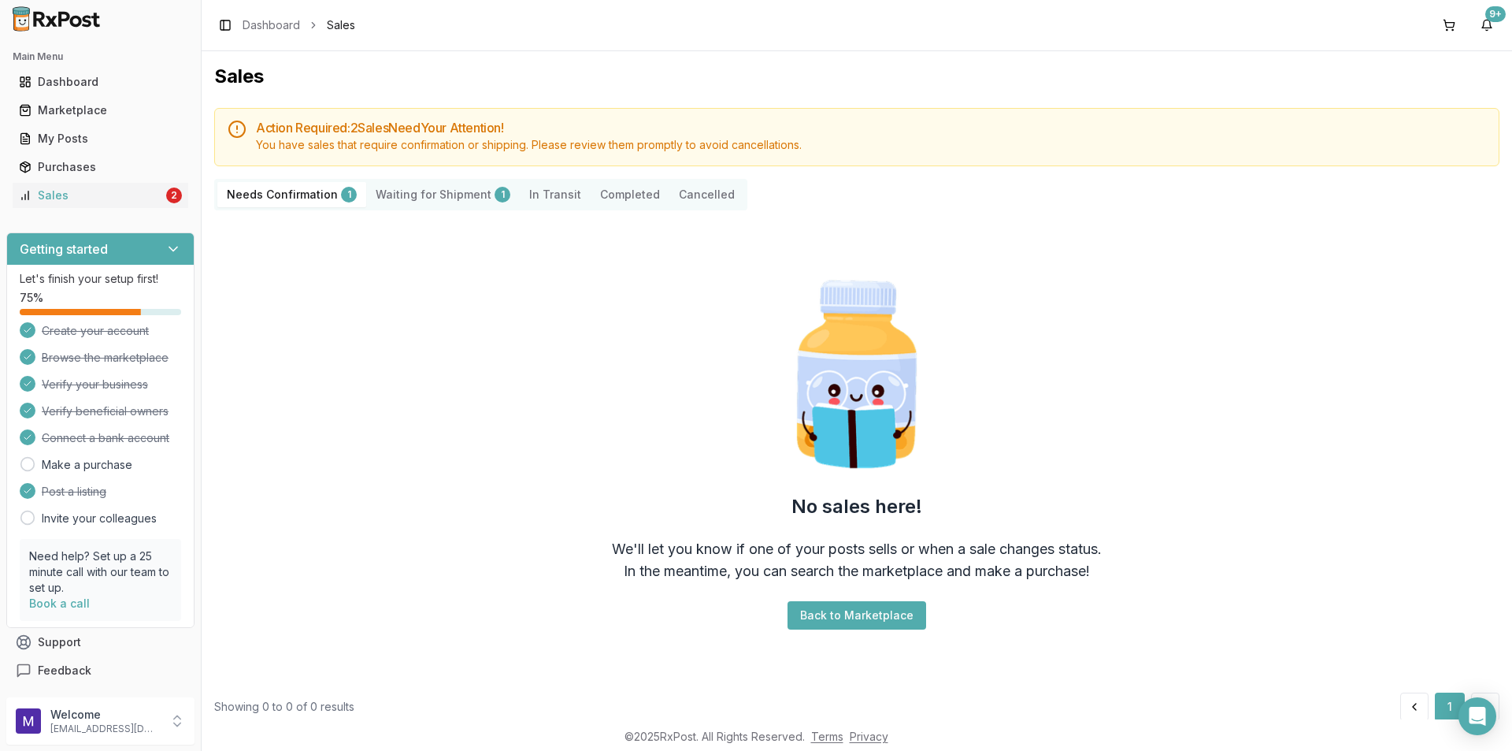
click at [418, 209] on div "Needs Confirmation 1 Waiting for Shipment 1 In Transit Completed Cancelled" at bounding box center [480, 195] width 533 height 32
click at [421, 204] on Shipment "Waiting for Shipment 1" at bounding box center [443, 194] width 154 height 25
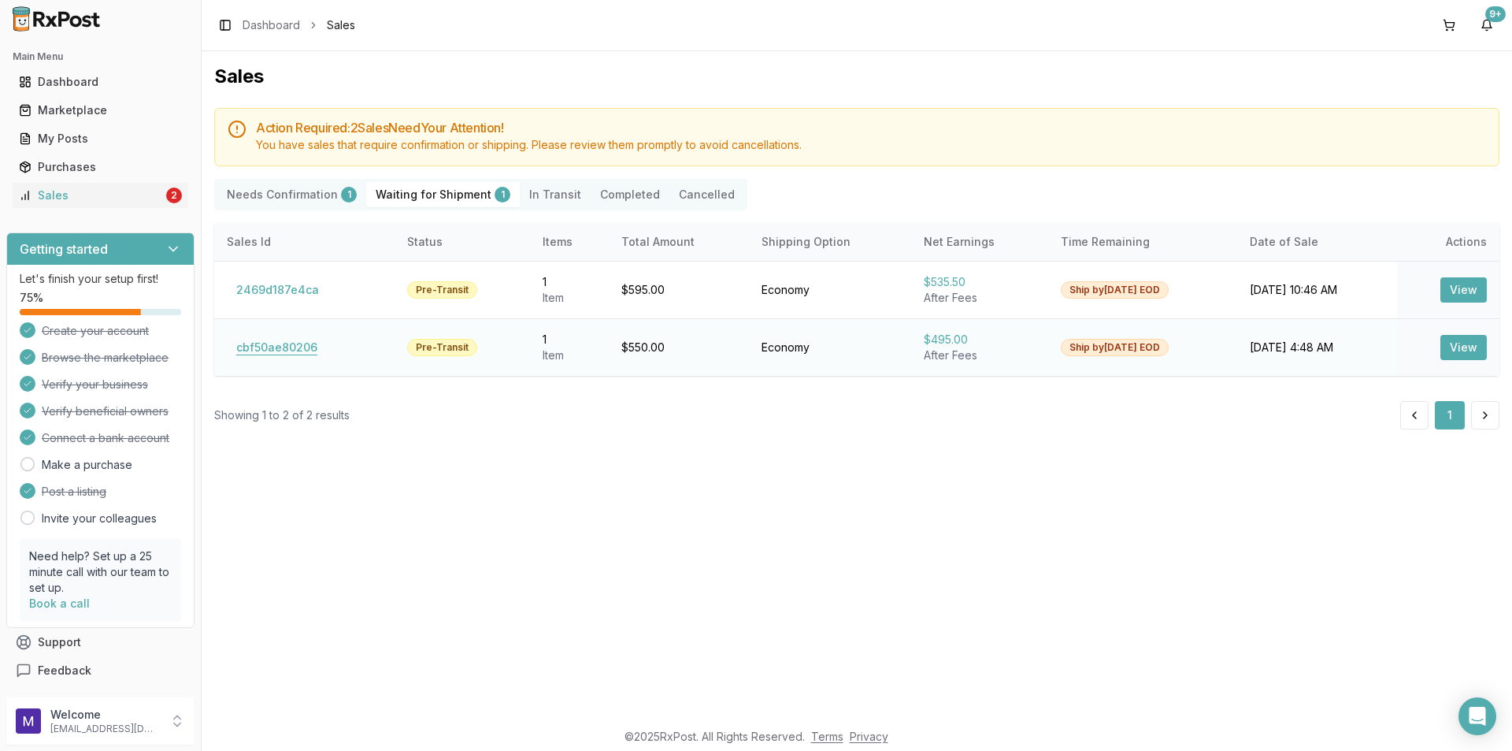
click at [282, 344] on button "cbf50ae80206" at bounding box center [277, 347] width 100 height 25
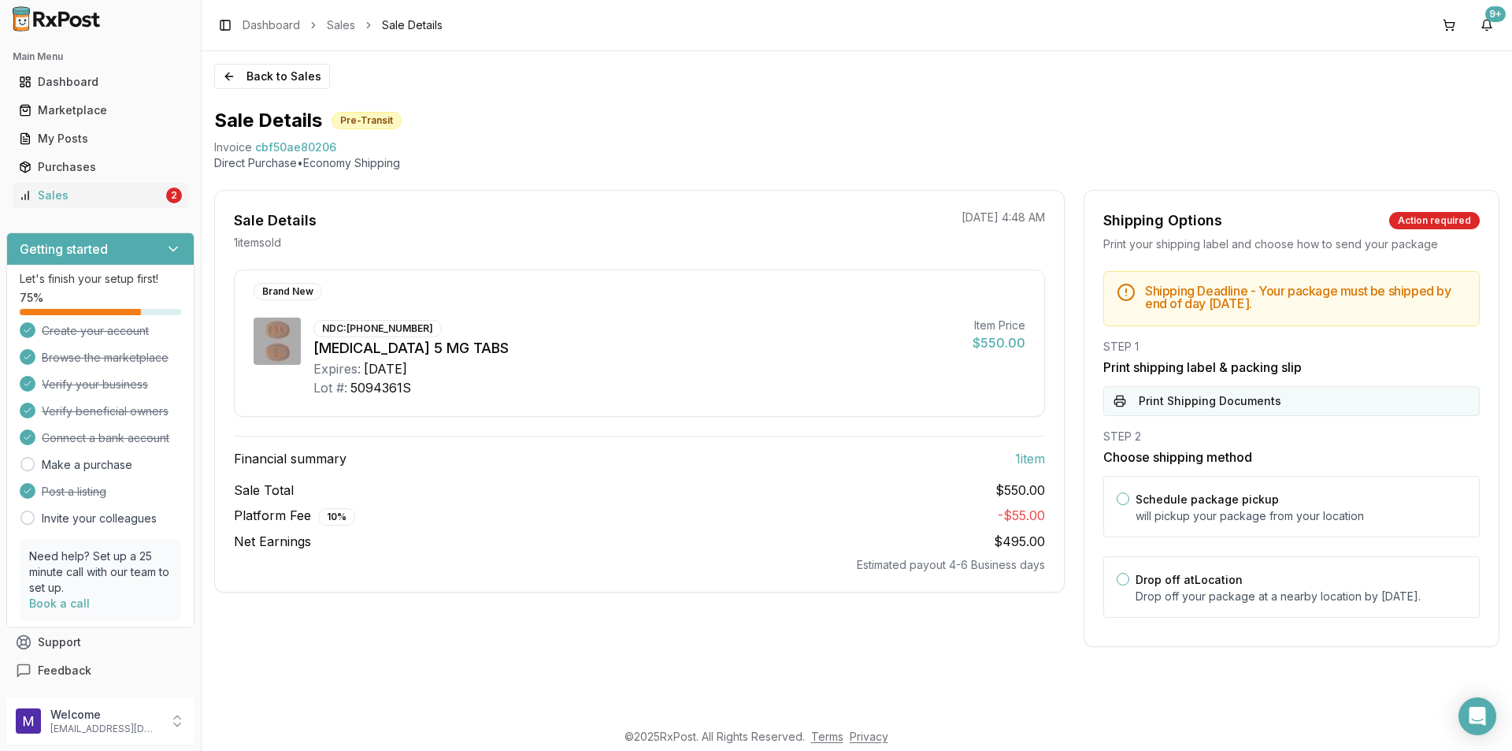
click at [1232, 405] on button "Print Shipping Documents" at bounding box center [1292, 401] width 377 height 30
click at [129, 187] on div "Sales" at bounding box center [91, 195] width 144 height 16
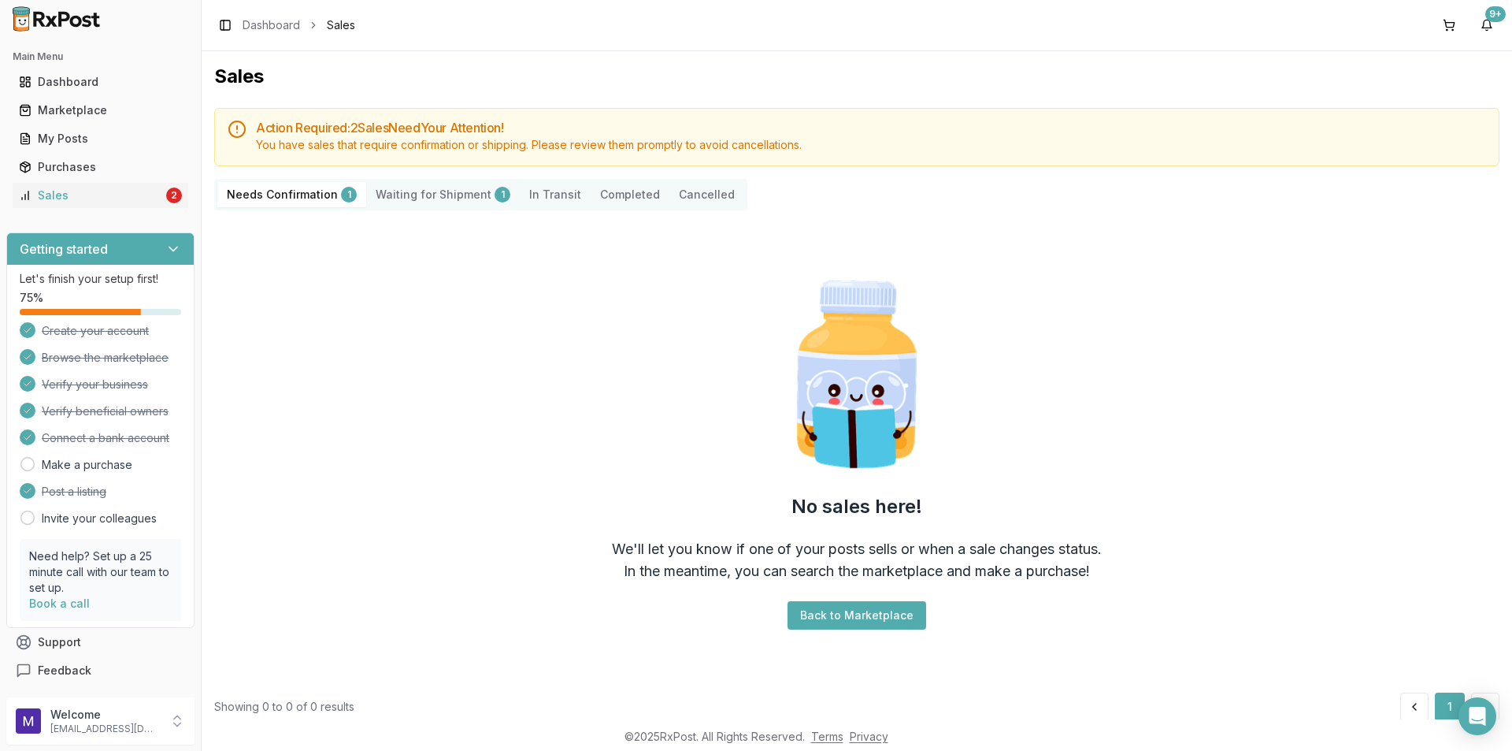
click at [250, 194] on Confirmation "Needs Confirmation 1" at bounding box center [291, 194] width 149 height 25
click at [551, 195] on Transit "In Transit" at bounding box center [536, 194] width 71 height 25
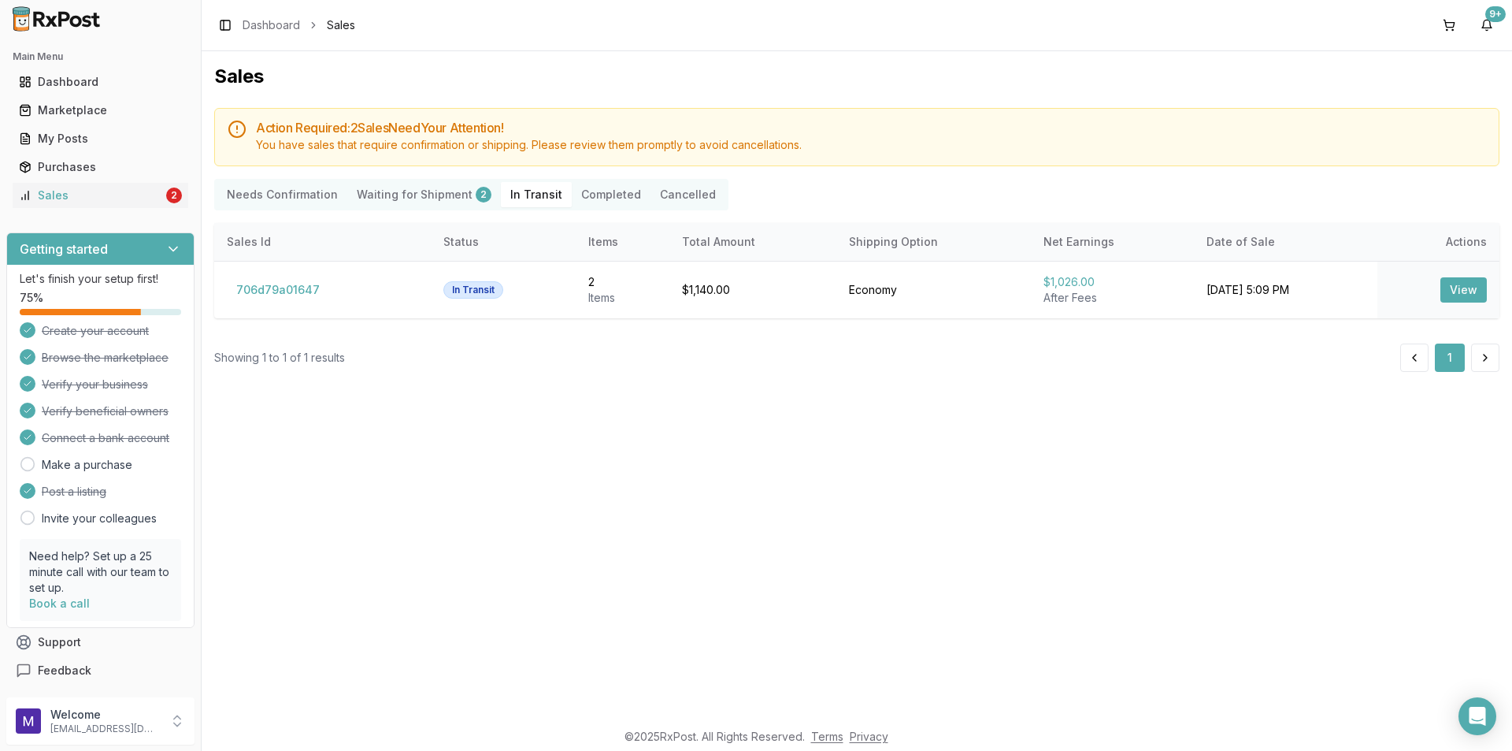
click at [414, 199] on Shipment "Waiting for Shipment 2" at bounding box center [424, 194] width 154 height 25
click at [257, 199] on Confirmation "Needs Confirmation" at bounding box center [282, 194] width 130 height 25
